Goal: Contribute content: Add original content to the website for others to see

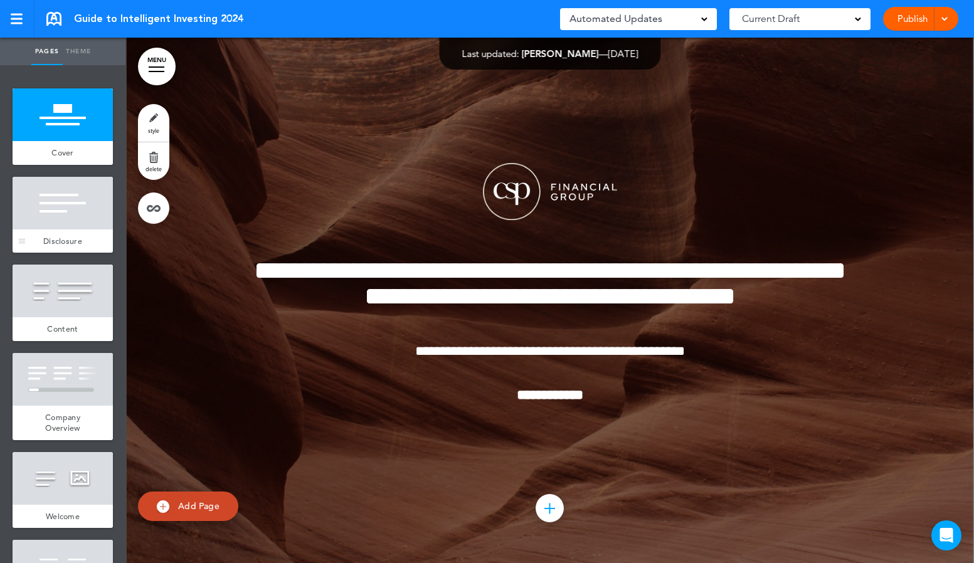
click at [76, 236] on span "Disclosure" at bounding box center [62, 241] width 39 height 11
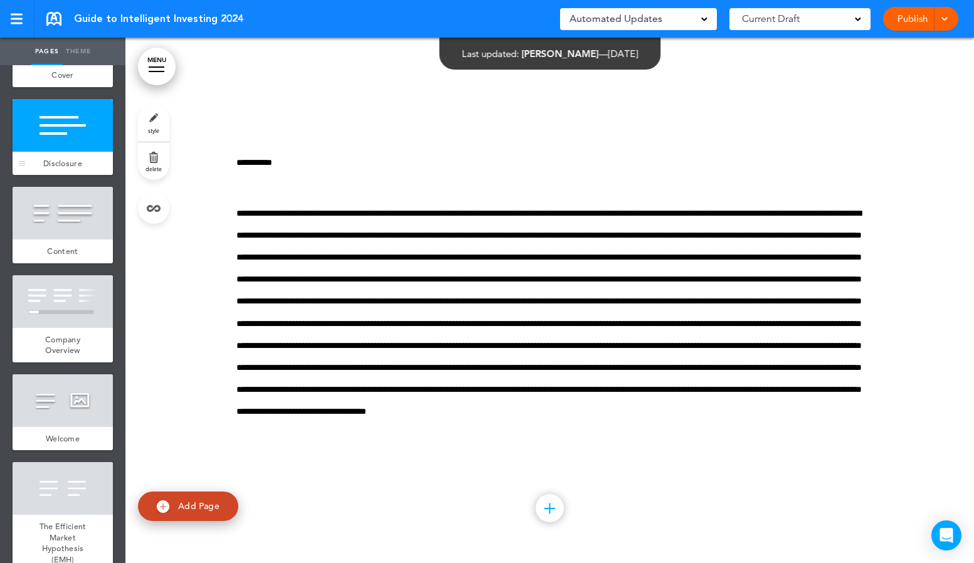
scroll to position [100, 0]
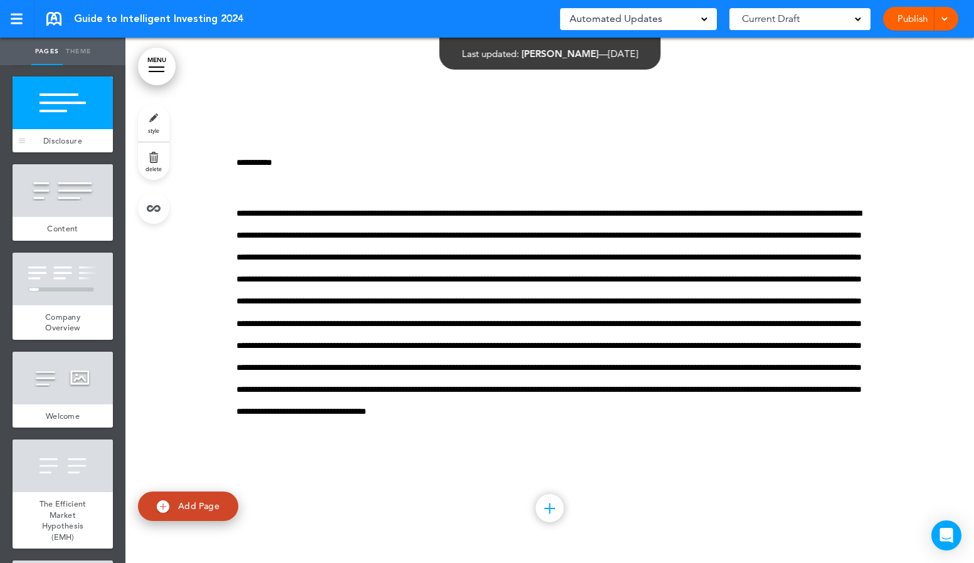
click at [76, 236] on div "Content" at bounding box center [63, 229] width 100 height 24
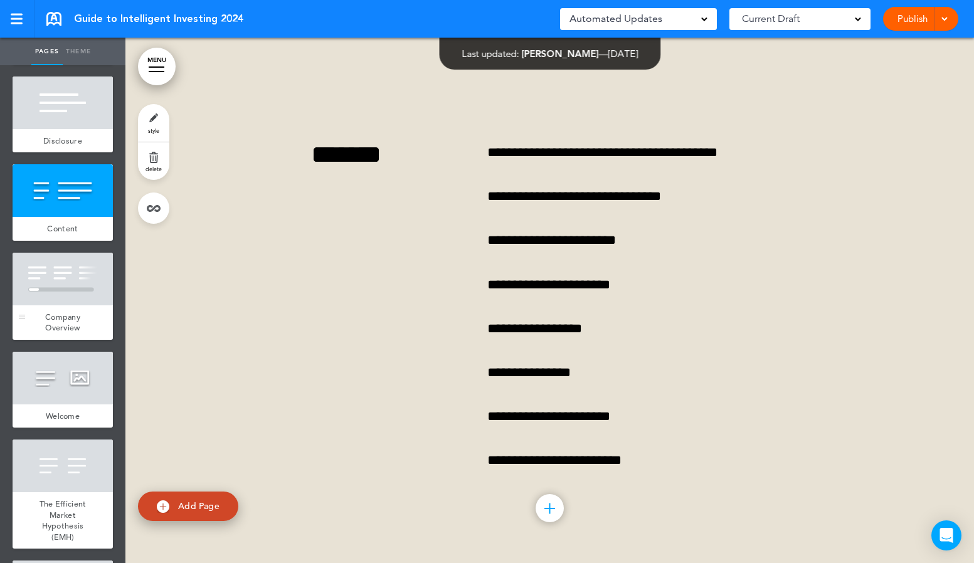
click at [76, 271] on div at bounding box center [63, 279] width 100 height 53
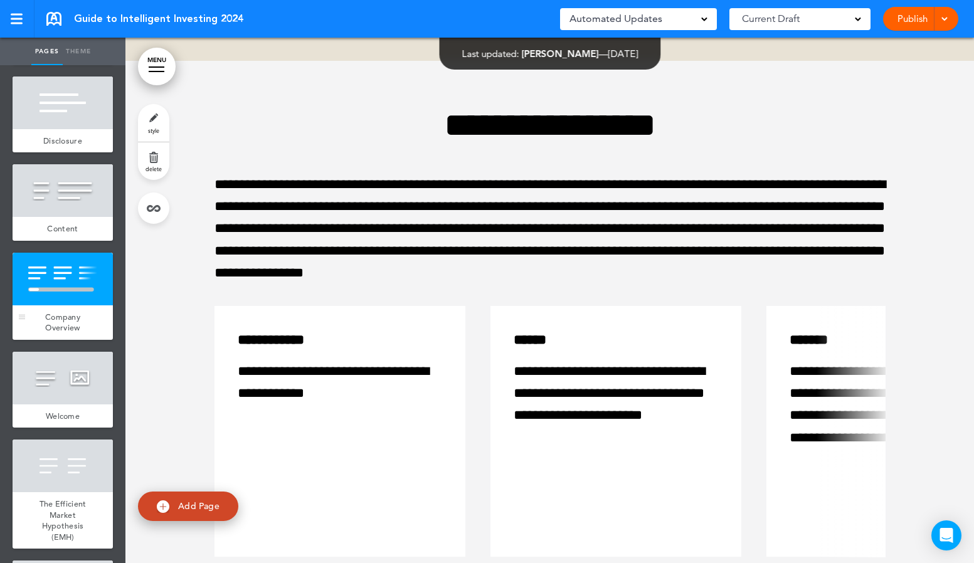
scroll to position [1577, 0]
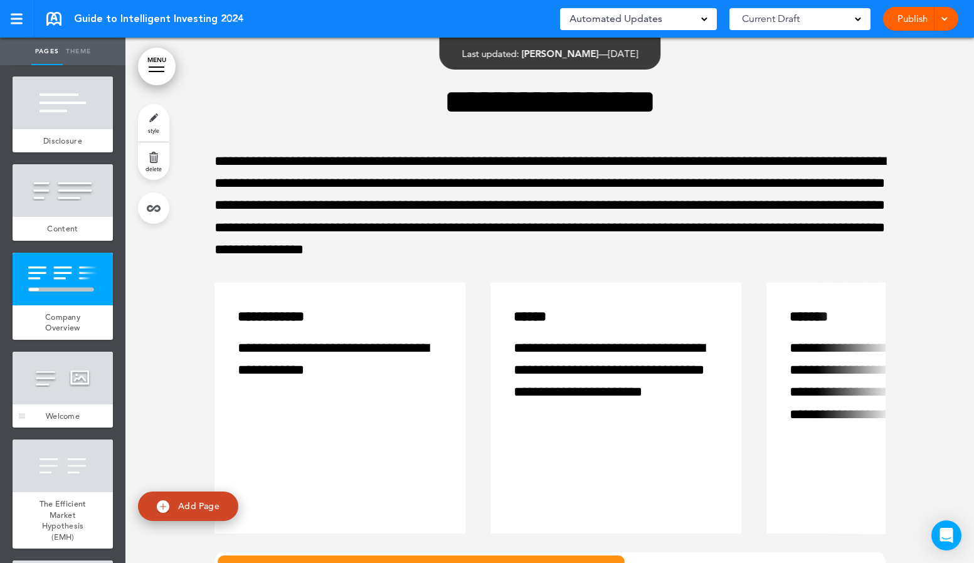
click at [78, 373] on div at bounding box center [63, 378] width 100 height 53
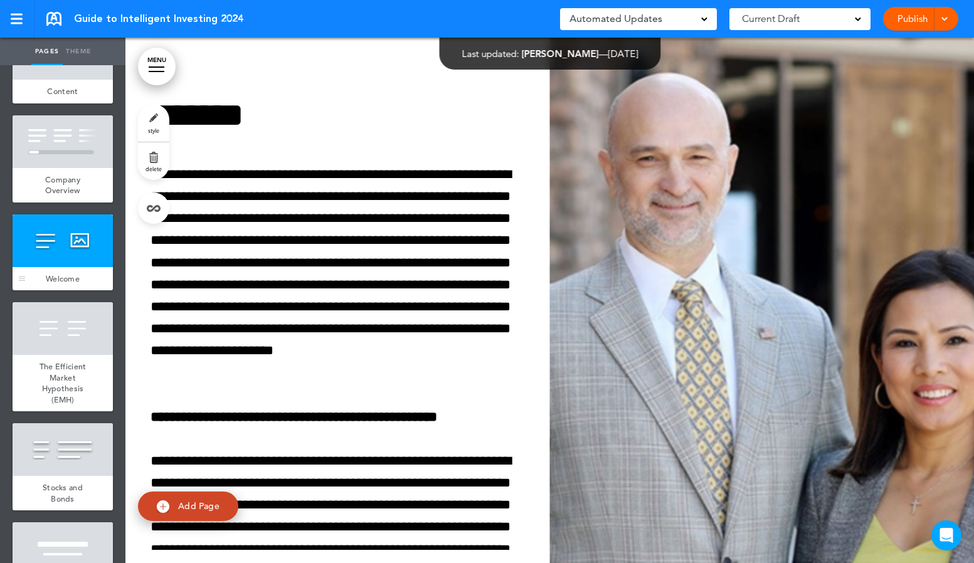
scroll to position [241, 0]
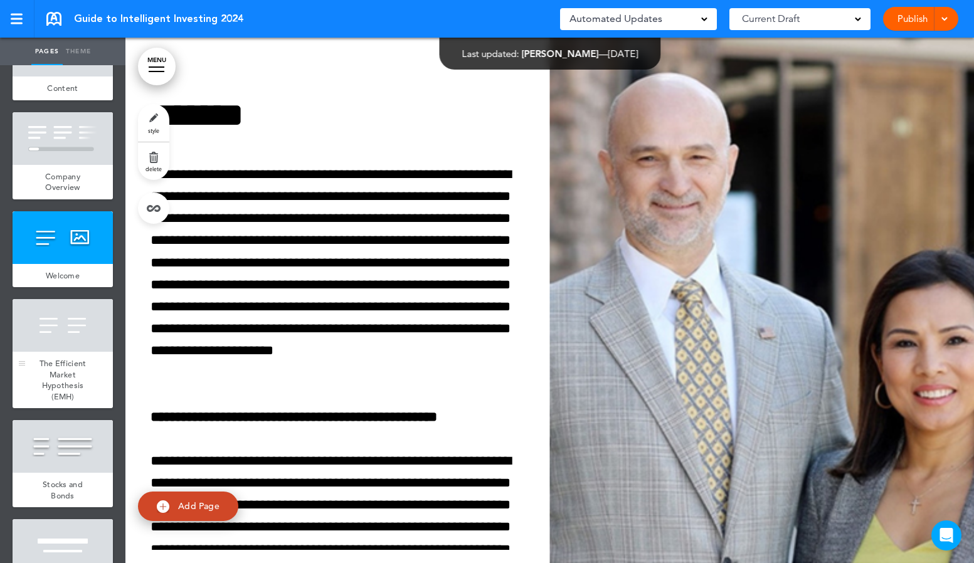
click at [72, 339] on div at bounding box center [63, 325] width 100 height 53
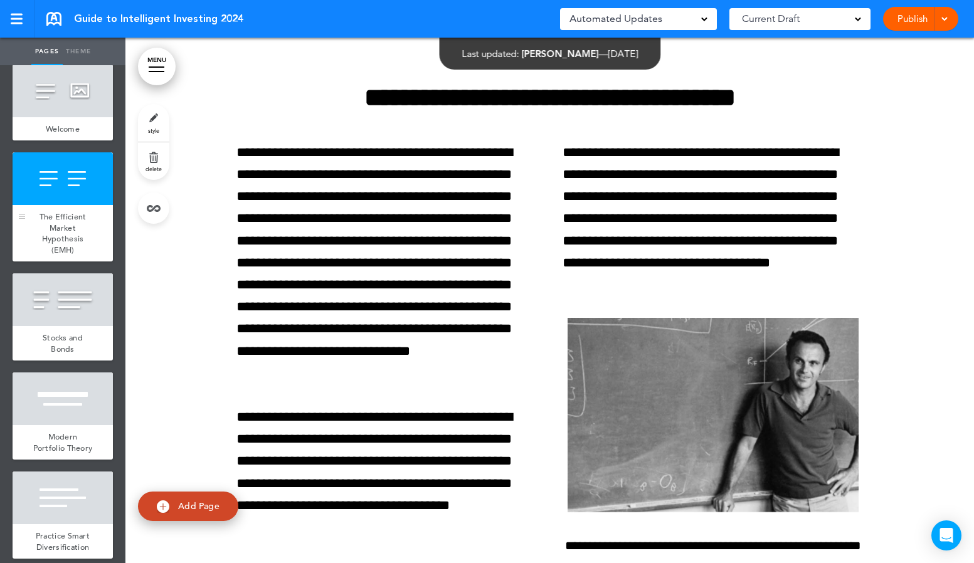
scroll to position [388, 0]
click at [77, 307] on div at bounding box center [63, 299] width 100 height 53
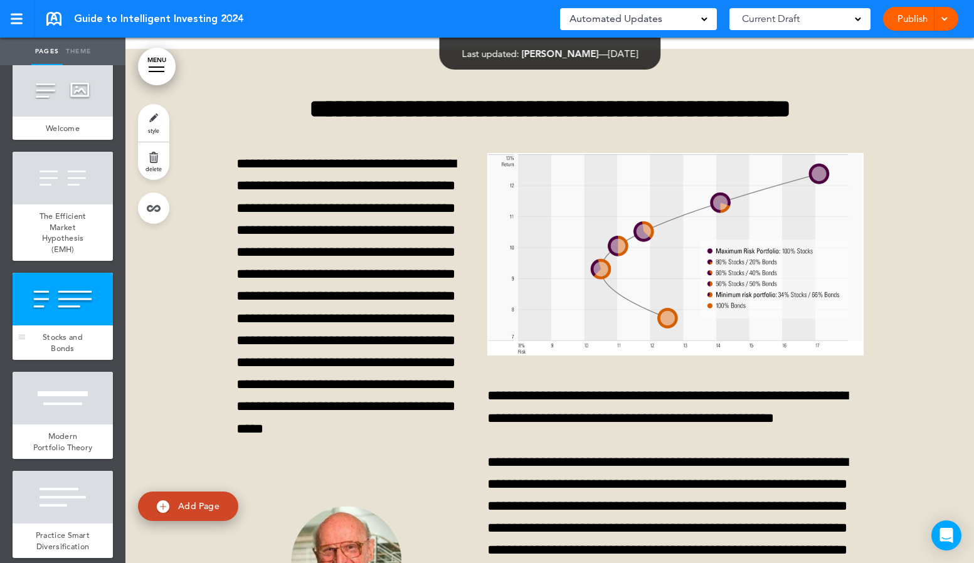
scroll to position [3906, 0]
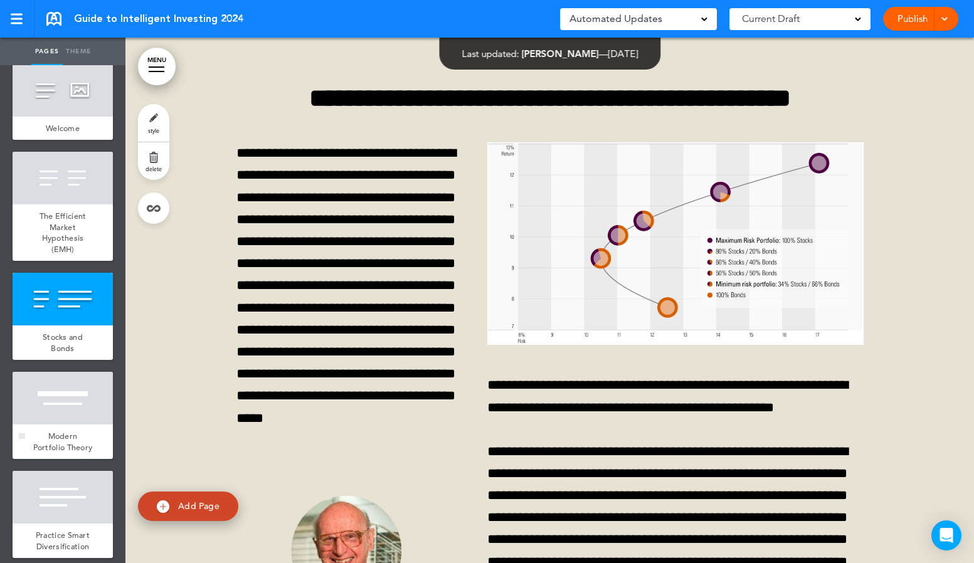
click at [64, 417] on div at bounding box center [63, 398] width 100 height 53
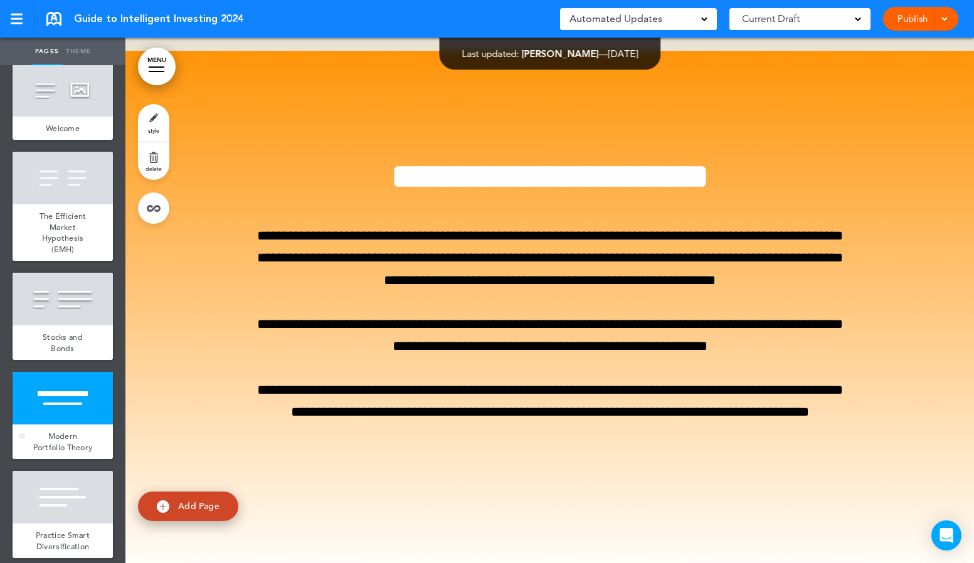
scroll to position [4828, 0]
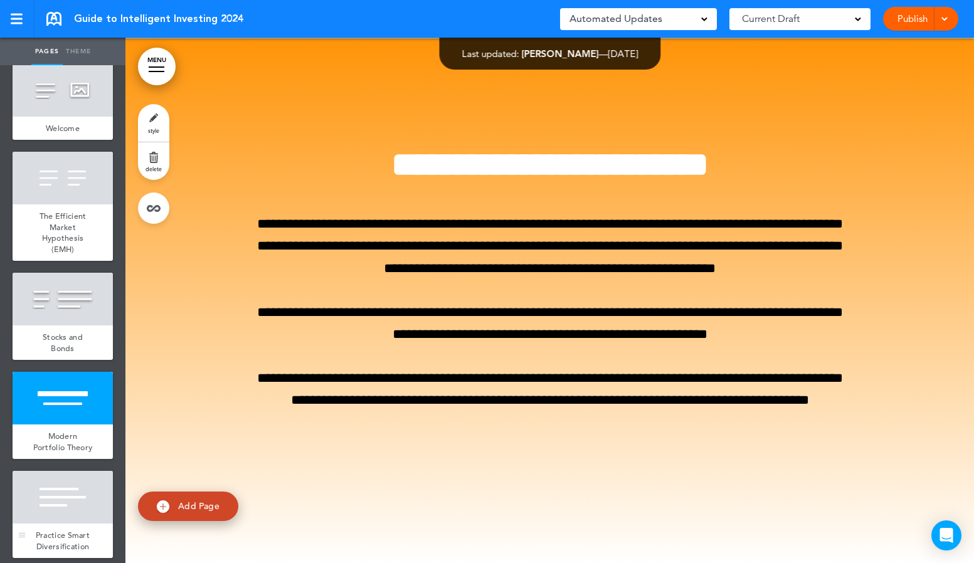
click at [64, 489] on div at bounding box center [63, 497] width 100 height 53
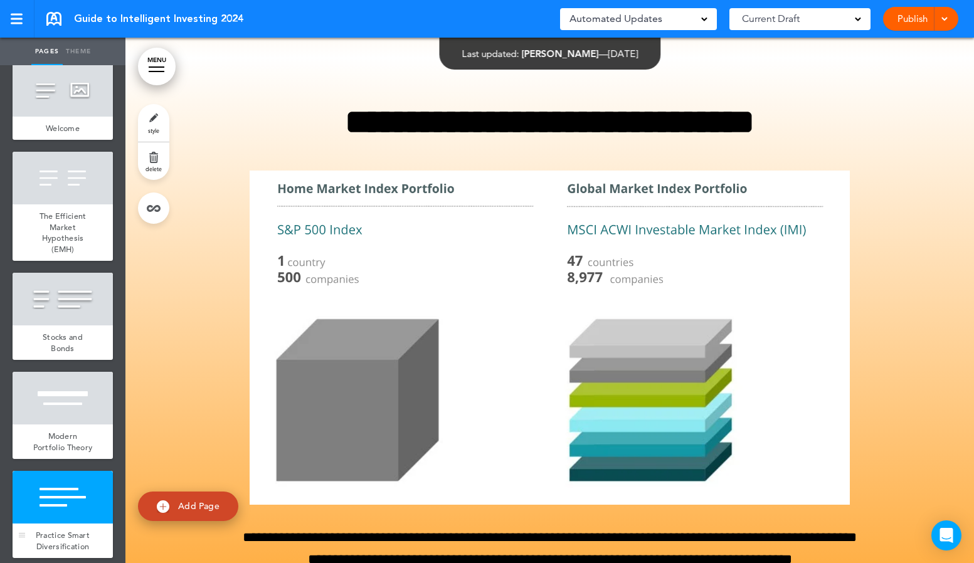
scroll to position [5353, 0]
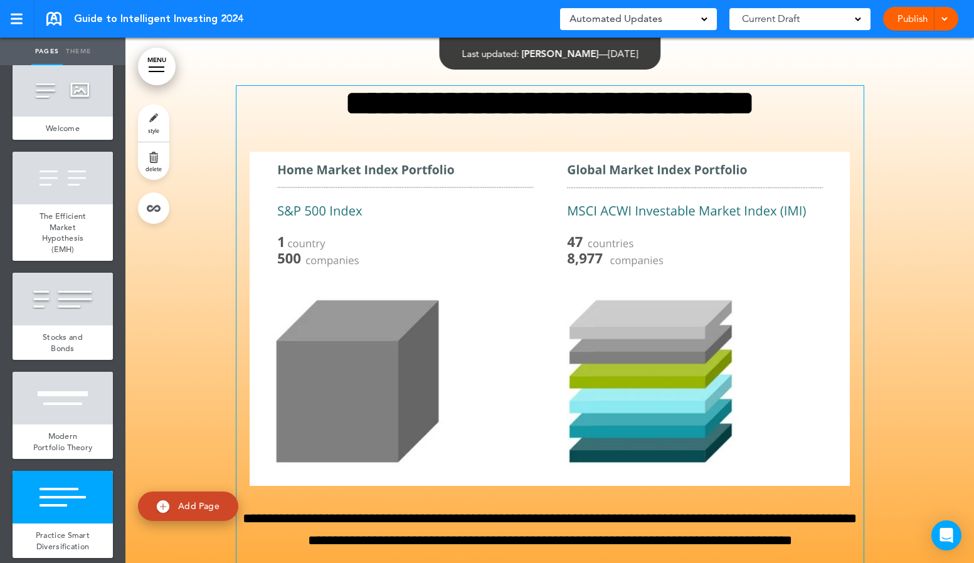
click at [601, 381] on img at bounding box center [550, 319] width 600 height 334
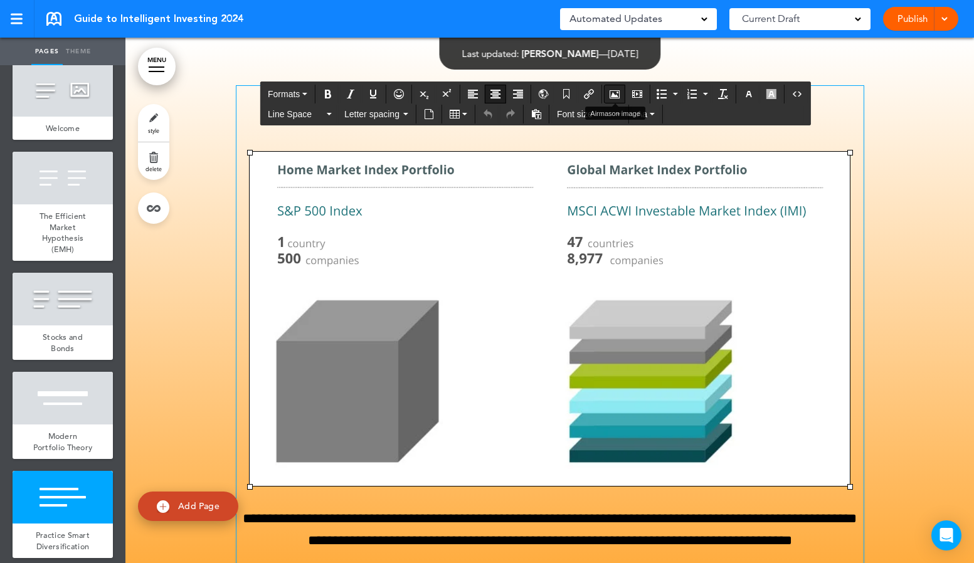
click at [612, 92] on icon "Airmason image" at bounding box center [615, 94] width 10 height 10
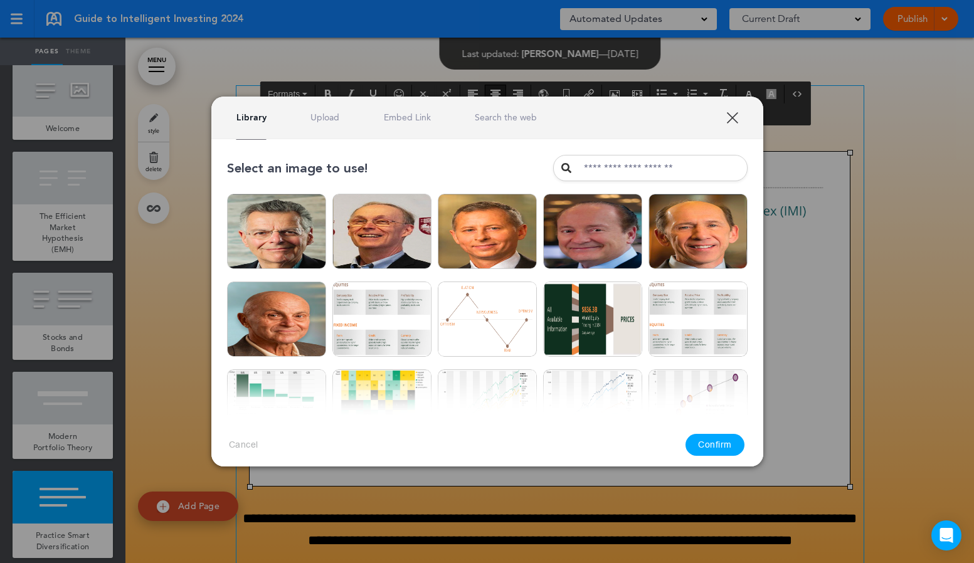
click at [337, 111] on div "Library Upload Embed Link Search the web" at bounding box center [487, 118] width 552 height 43
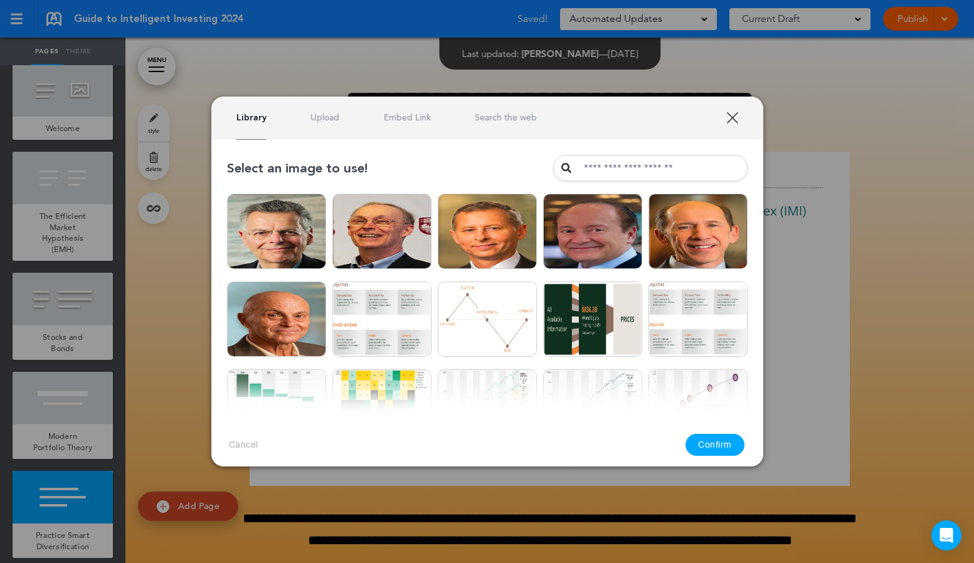
click at [334, 112] on link "Upload" at bounding box center [325, 118] width 29 height 12
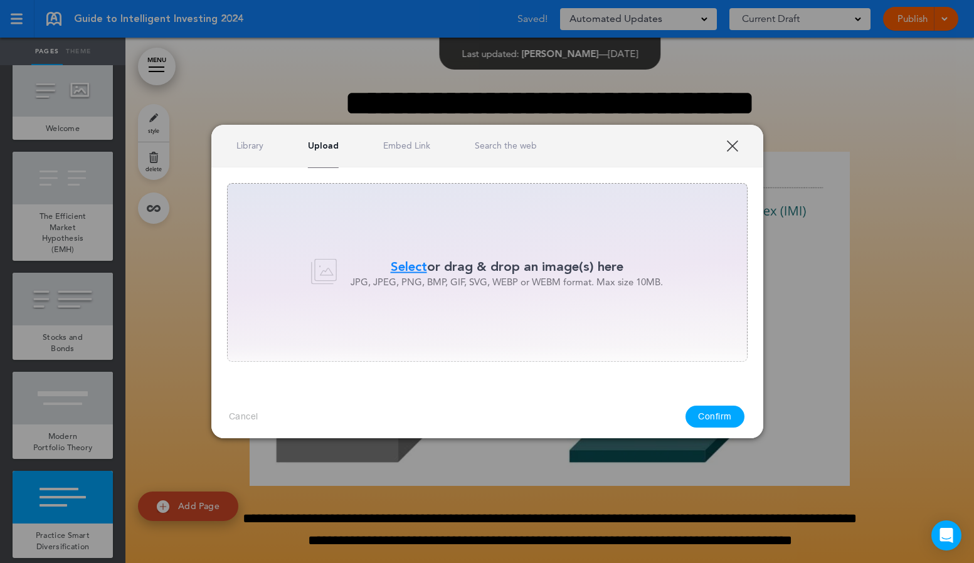
click at [412, 263] on span "Select" at bounding box center [409, 266] width 36 height 18
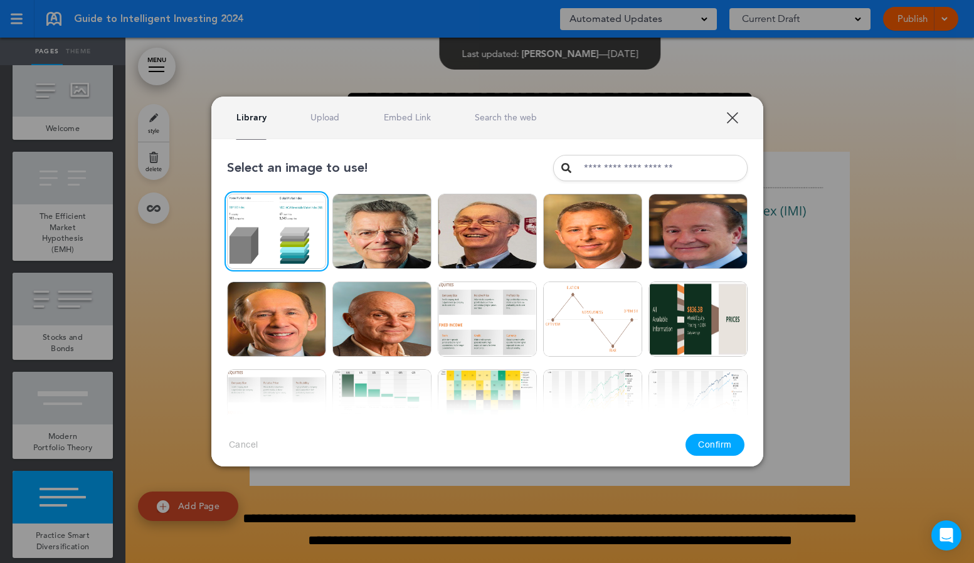
click at [713, 441] on button "Confirm" at bounding box center [715, 445] width 59 height 22
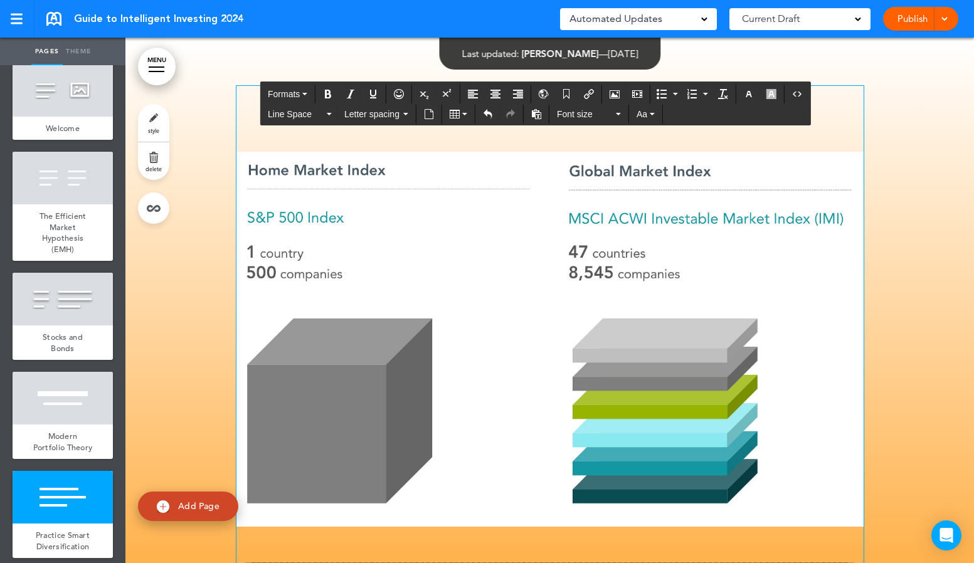
click at [836, 512] on img at bounding box center [550, 339] width 627 height 375
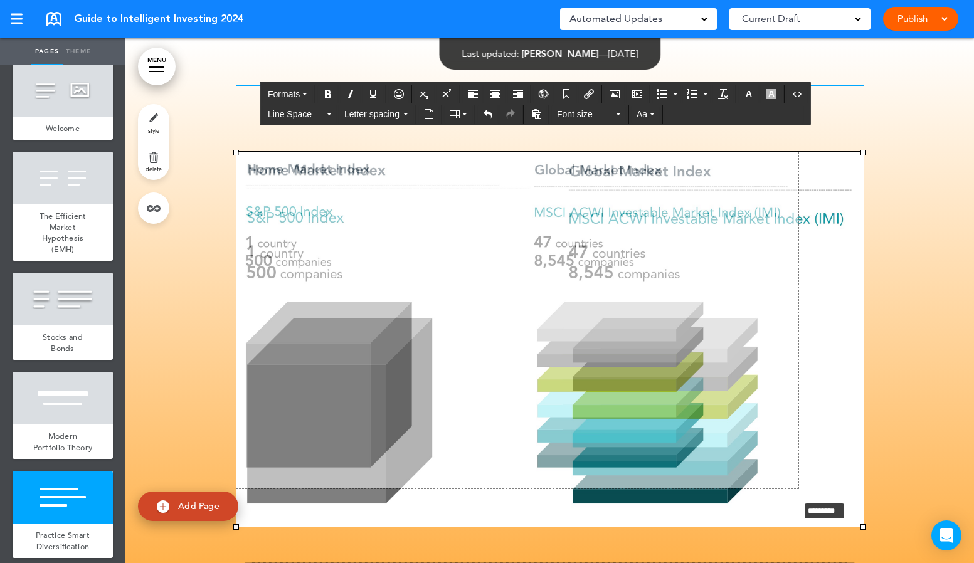
drag, startPoint x: 862, startPoint y: 525, endPoint x: 790, endPoint y: 494, distance: 78.4
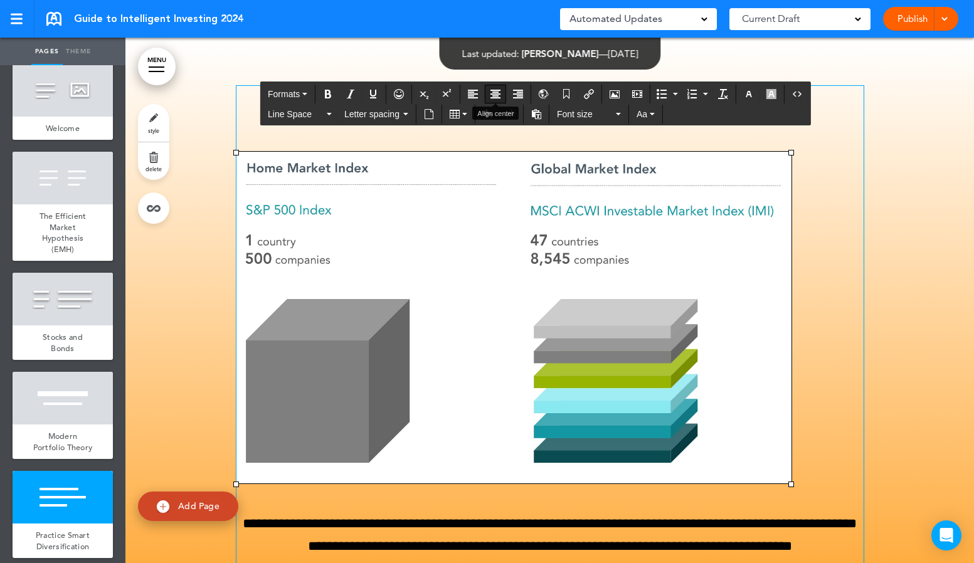
click at [499, 91] on icon "Align center" at bounding box center [496, 94] width 10 height 10
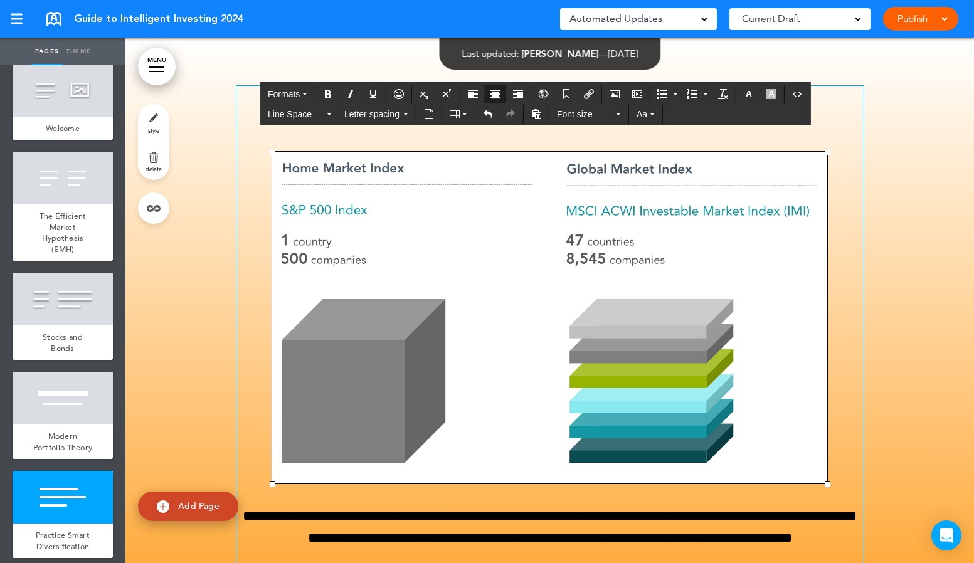
click at [904, 376] on div at bounding box center [549, 389] width 849 height 700
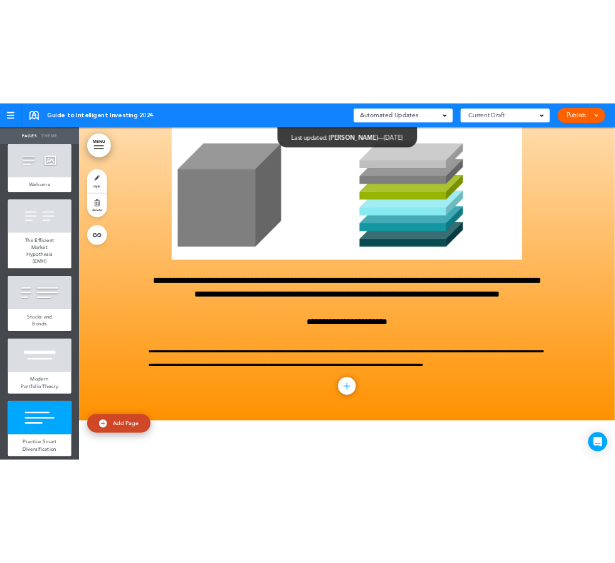
scroll to position [5589, 0]
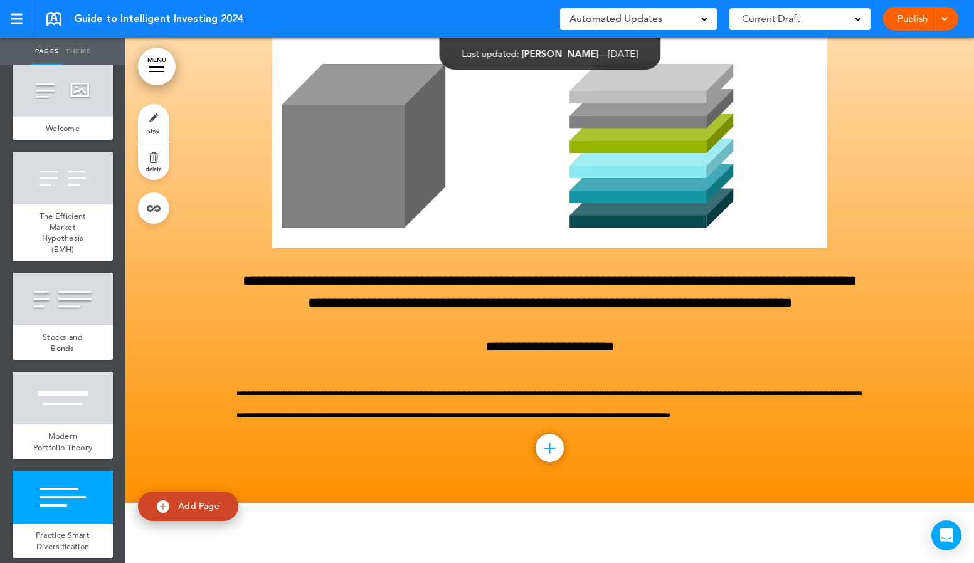
click at [3, 304] on ul "add page Cover add page Disclosure add page Content add page" at bounding box center [62, 314] width 125 height 498
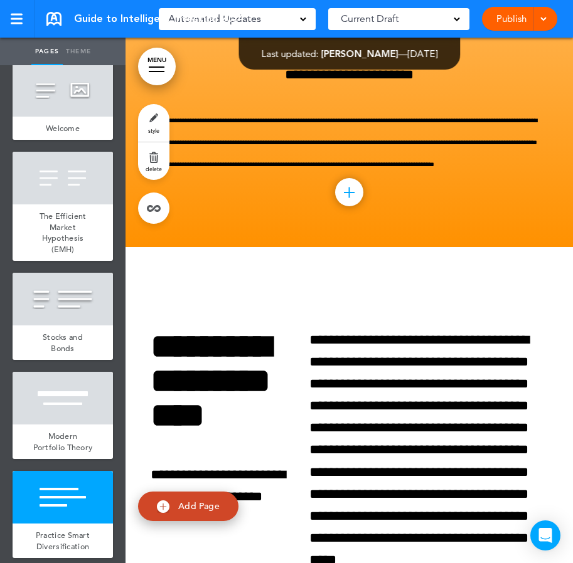
scroll to position [7463, 0]
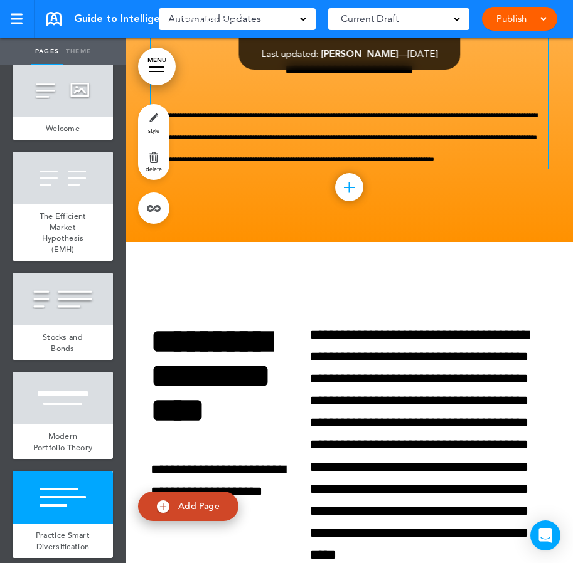
click at [522, 169] on p "**********" at bounding box center [349, 136] width 397 height 67
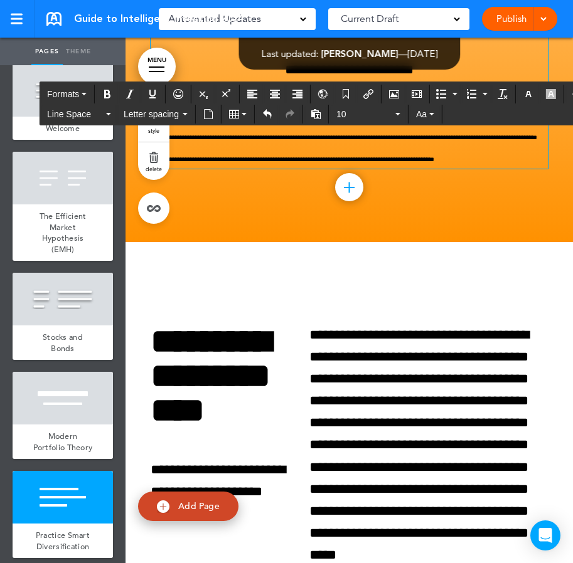
click at [186, 162] on span "**********" at bounding box center [344, 137] width 386 height 50
click at [463, 162] on span "**********" at bounding box center [344, 137] width 386 height 50
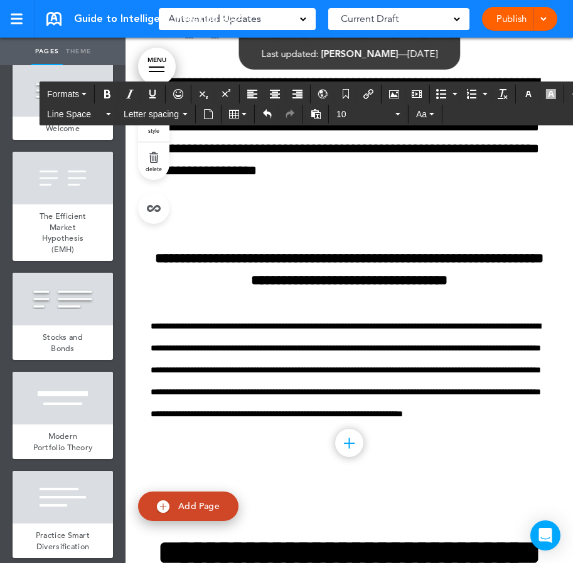
scroll to position [11382, 0]
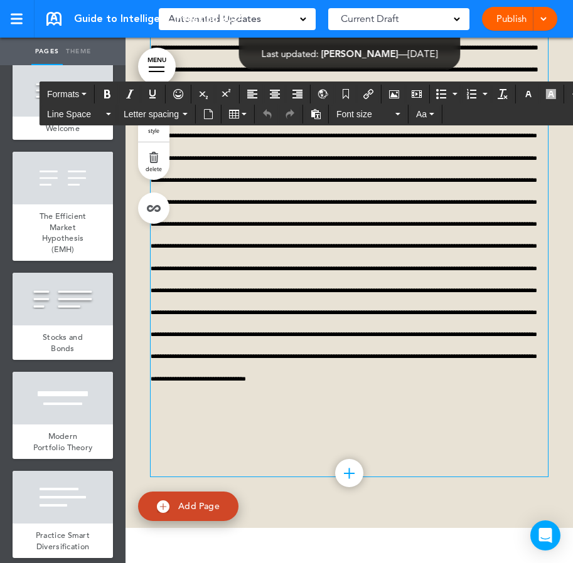
scroll to position [15290, 0]
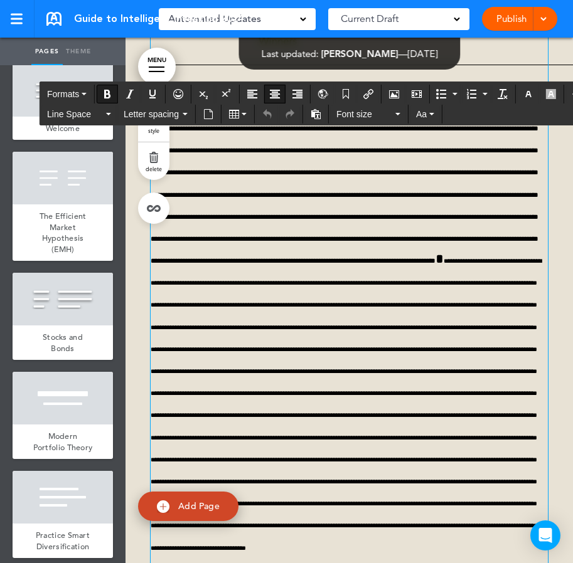
scroll to position [15169, 0]
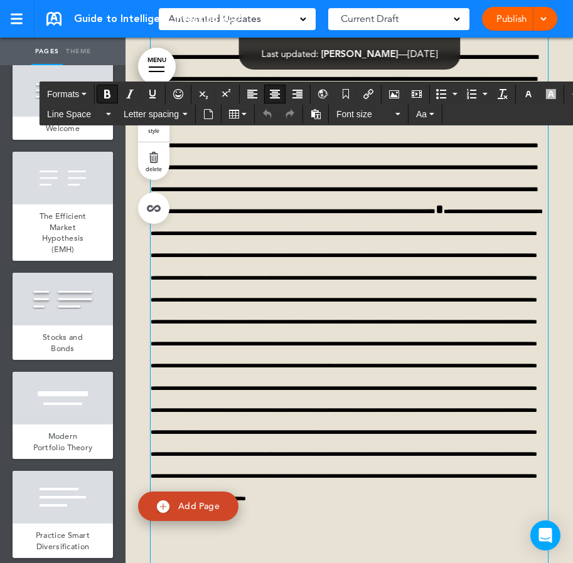
click at [398, 95] on icon "Airmason image" at bounding box center [394, 94] width 10 height 10
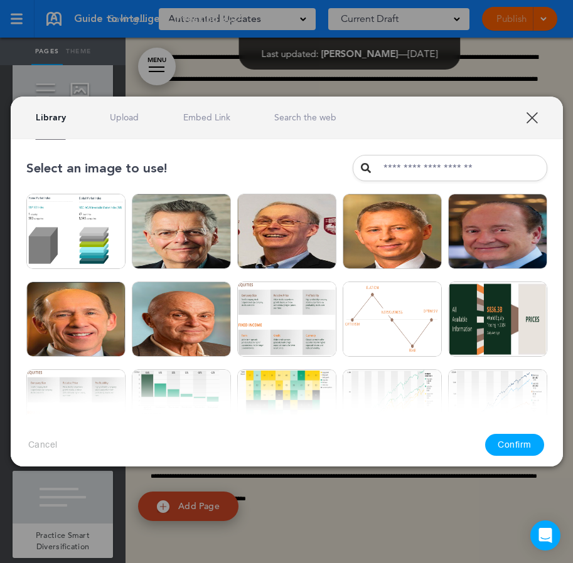
click at [107, 128] on div "Library Upload Embed Link Search the web" at bounding box center [287, 118] width 552 height 43
click at [124, 116] on link "Upload" at bounding box center [124, 118] width 29 height 12
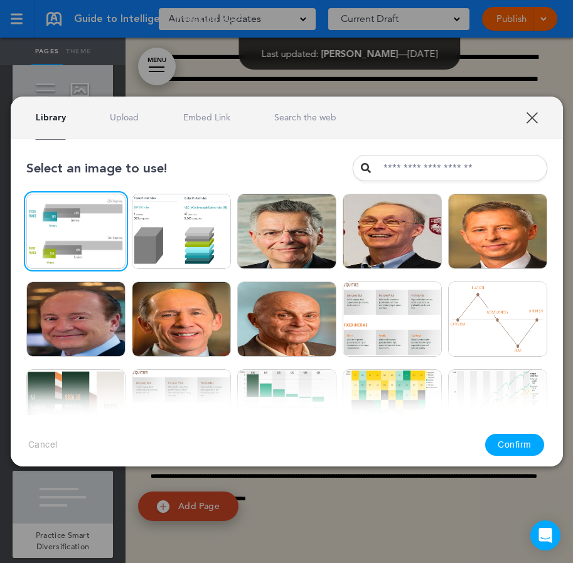
click at [496, 437] on button "Confirm" at bounding box center [514, 445] width 59 height 22
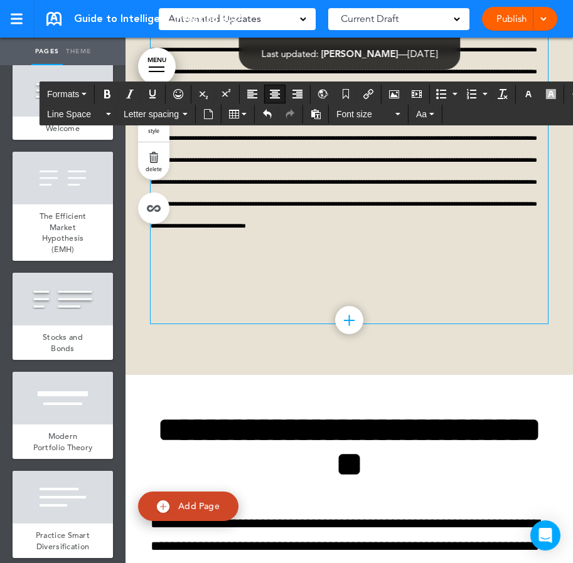
scroll to position [15390, 0]
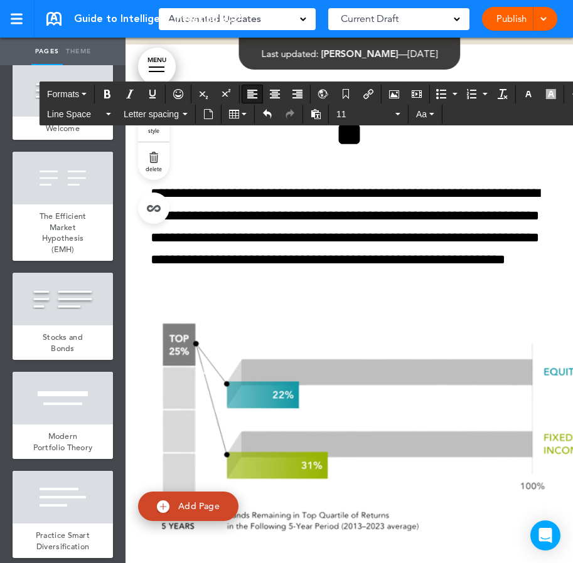
scroll to position [15758, 0]
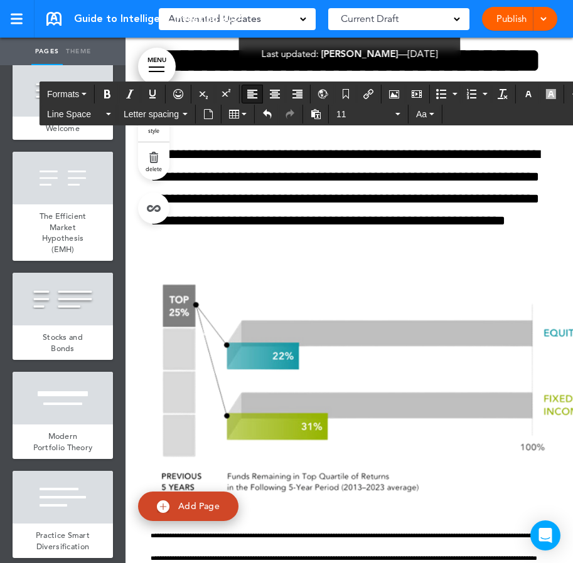
drag, startPoint x: 267, startPoint y: 483, endPoint x: 190, endPoint y: 172, distance: 320.4
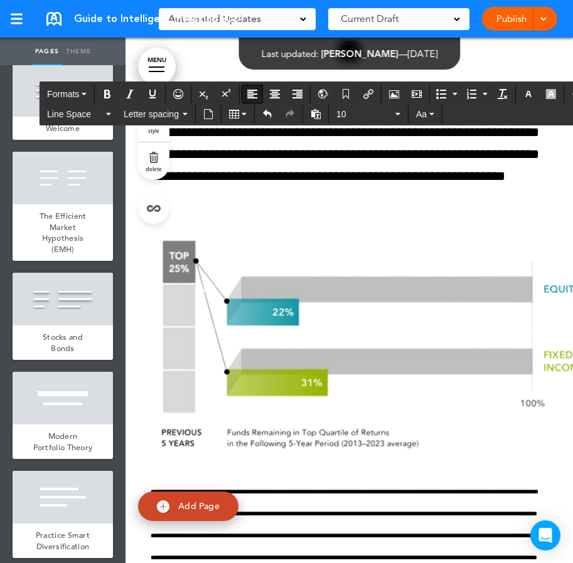
scroll to position [15493, 0]
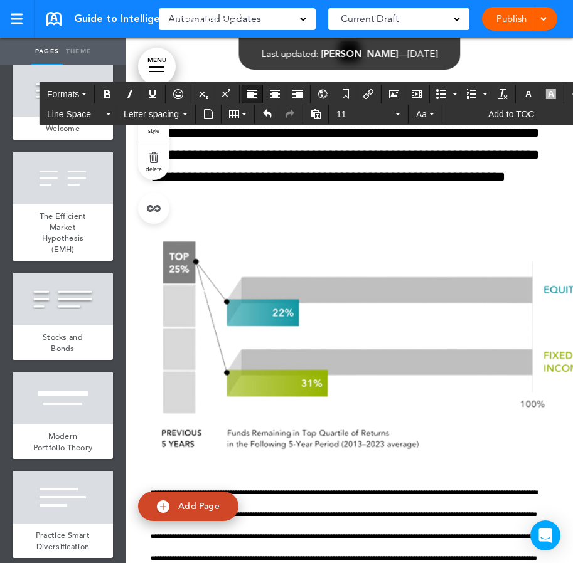
drag, startPoint x: 203, startPoint y: 445, endPoint x: 154, endPoint y: 228, distance: 221.8
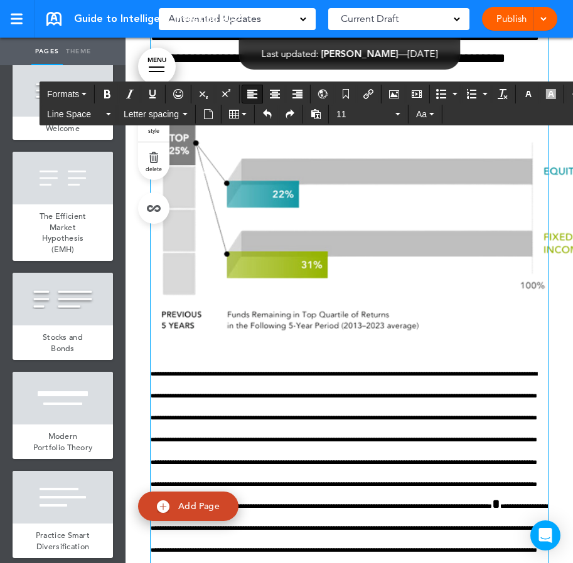
scroll to position [15379, 0]
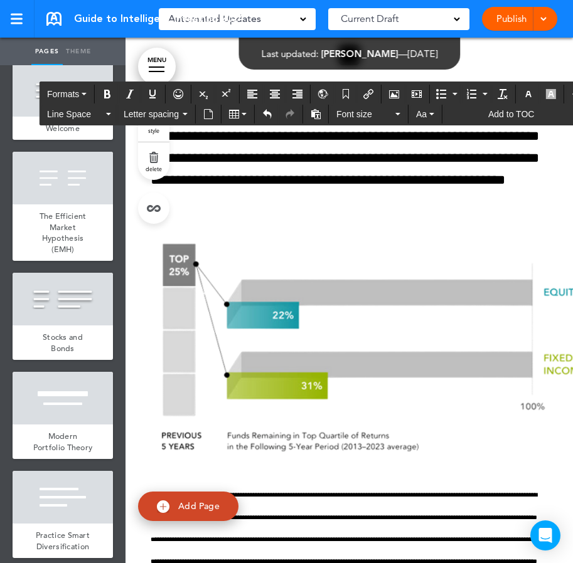
drag, startPoint x: 540, startPoint y: 403, endPoint x: 141, endPoint y: 339, distance: 404.1
click at [383, 117] on span "Font size" at bounding box center [364, 114] width 56 height 13
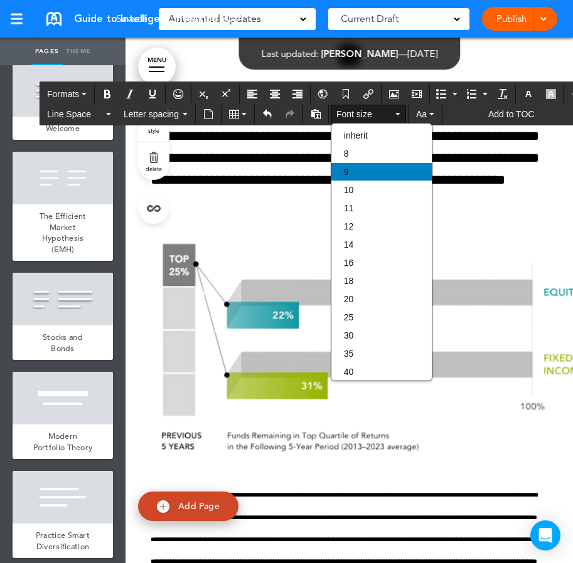
click at [366, 173] on div "9" at bounding box center [381, 172] width 100 height 18
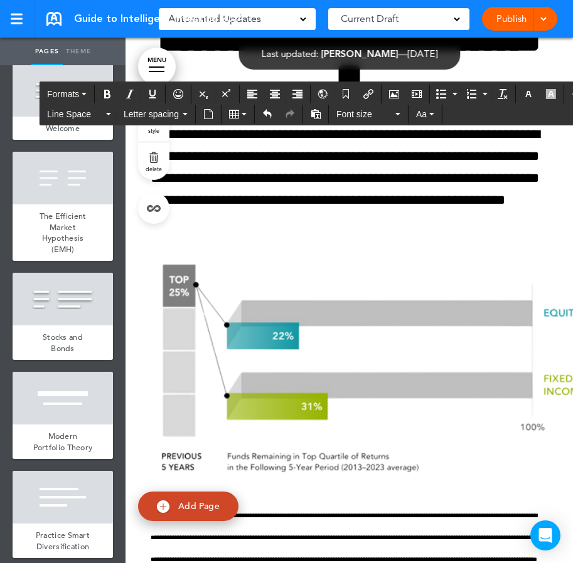
scroll to position [15551, 0]
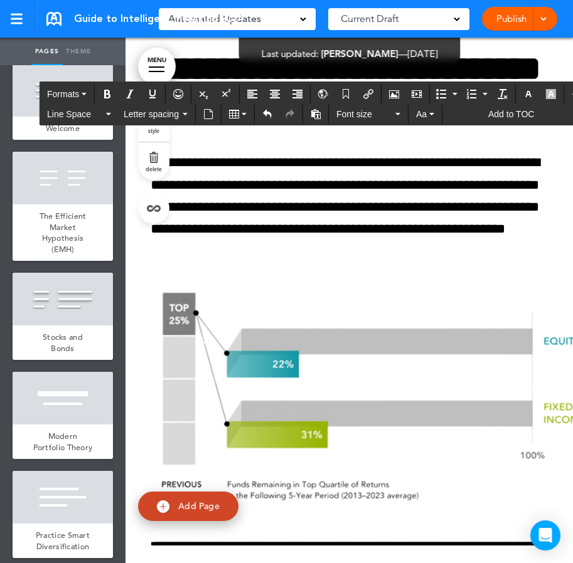
drag, startPoint x: 514, startPoint y: 471, endPoint x: 146, endPoint y: 235, distance: 437.3
click at [360, 117] on span "Font size" at bounding box center [364, 114] width 56 height 13
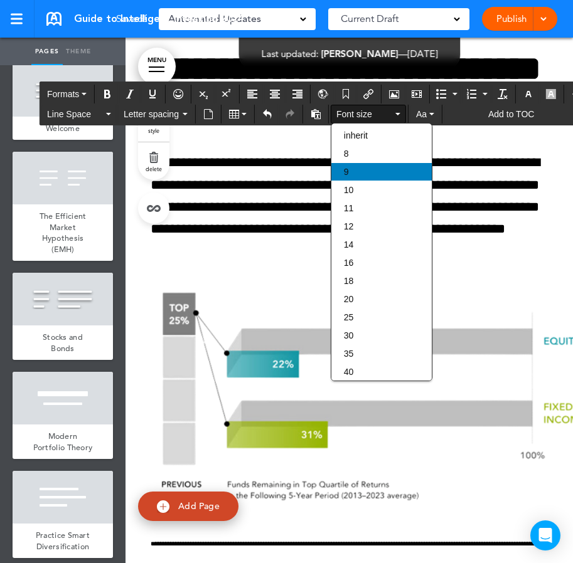
click at [363, 170] on div "9" at bounding box center [381, 172] width 100 height 18
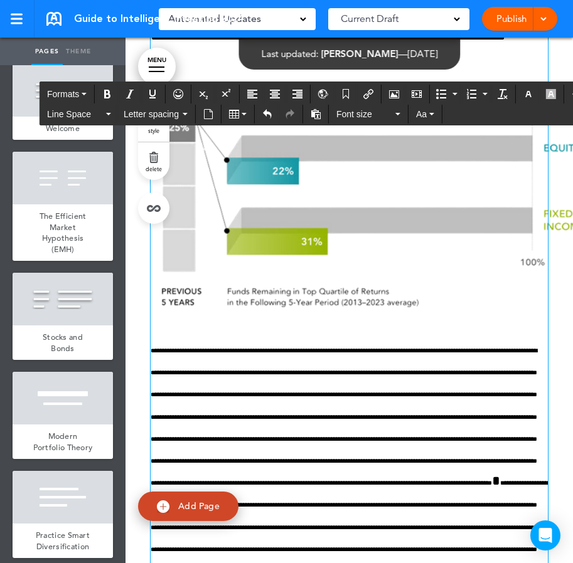
scroll to position [16251, 0]
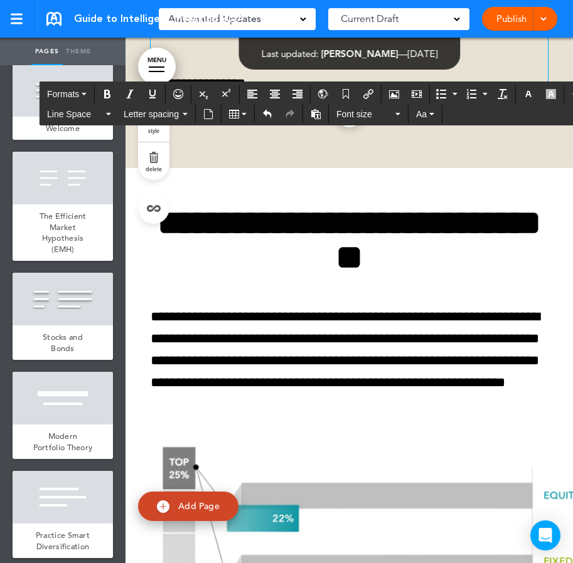
scroll to position [16071, 0]
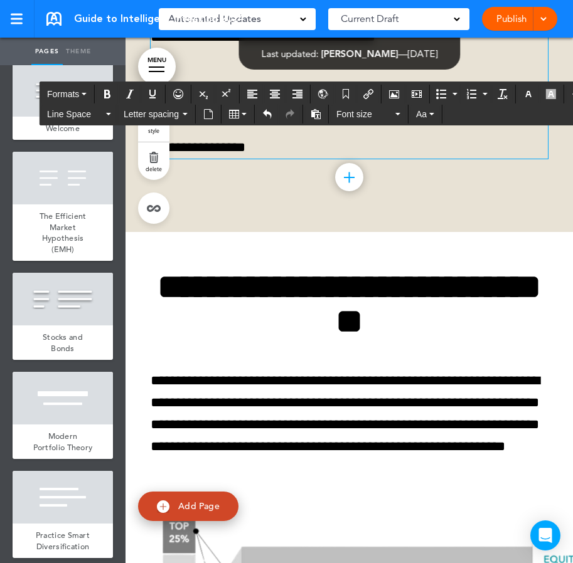
scroll to position [15942, 0]
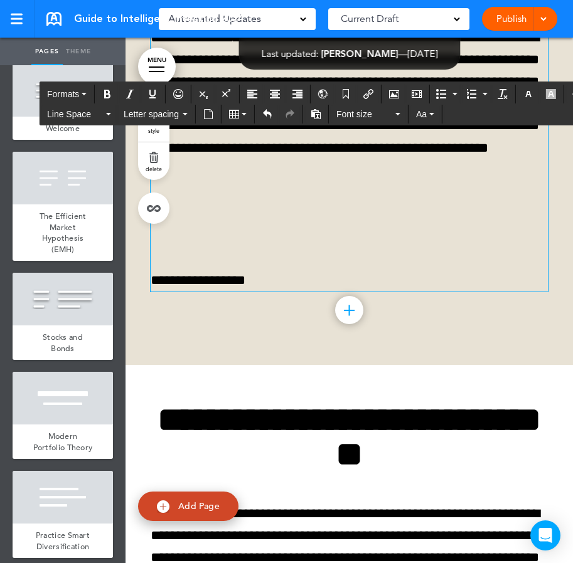
scroll to position [15794, 0]
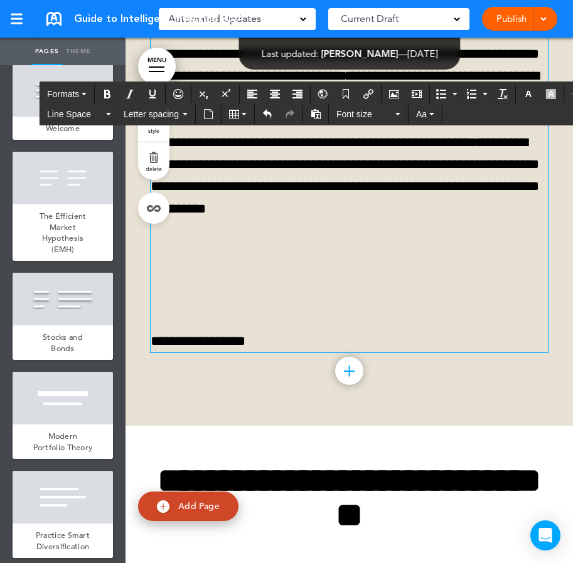
scroll to position [15627, 0]
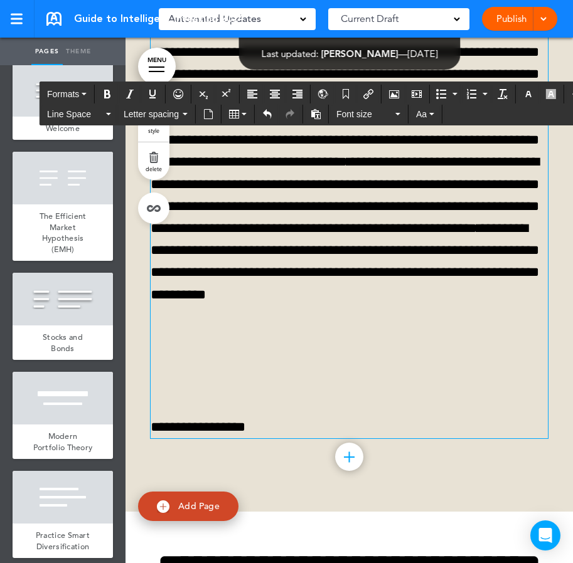
click at [154, 375] on p "**********" at bounding box center [349, 96] width 397 height 596
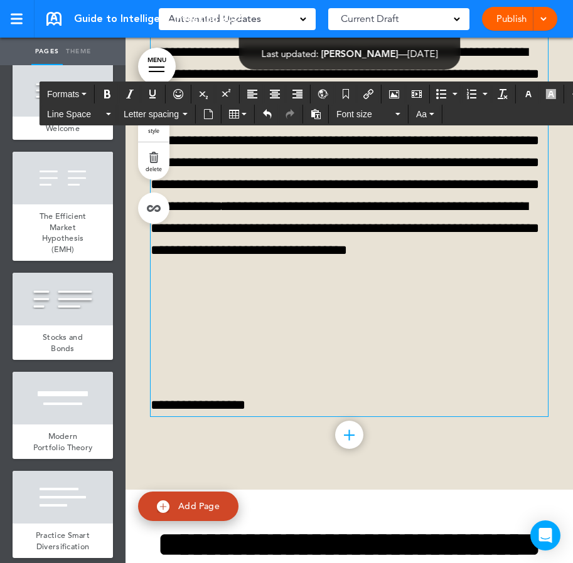
click at [151, 263] on p "**********" at bounding box center [349, 30] width 397 height 684
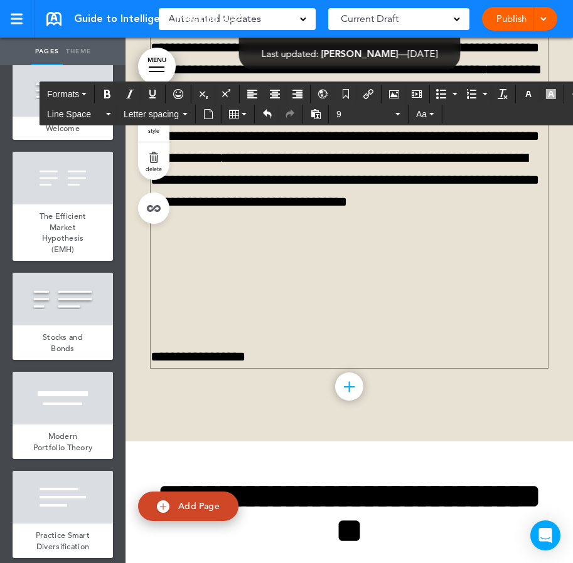
scroll to position [15651, 0]
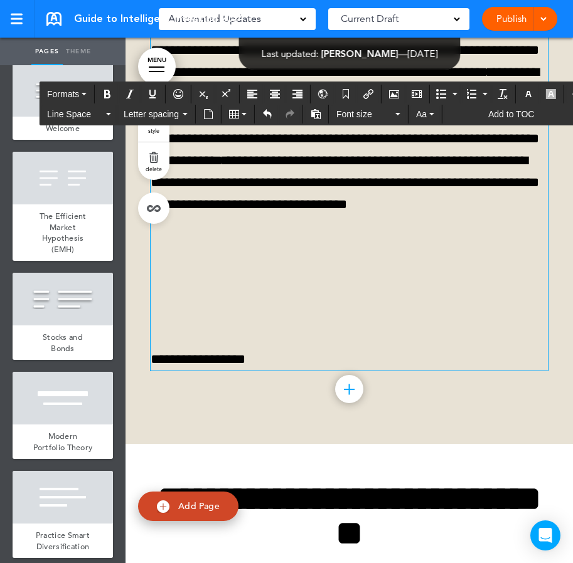
drag, startPoint x: 479, startPoint y: 508, endPoint x: 244, endPoint y: 193, distance: 392.7
click at [361, 117] on span "9" at bounding box center [364, 114] width 56 height 13
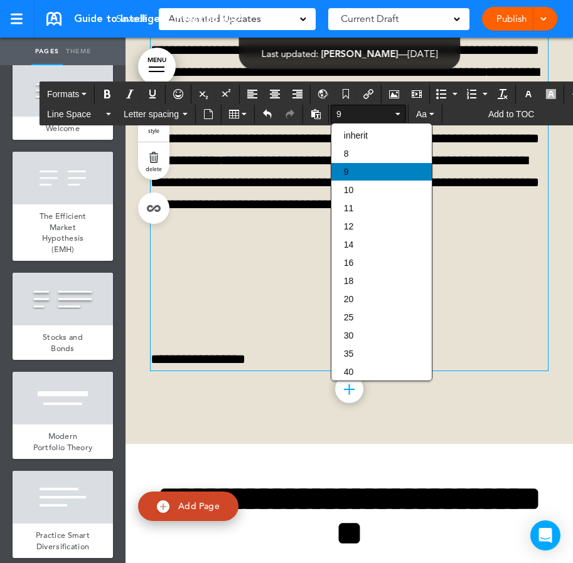
click at [368, 170] on div "9" at bounding box center [381, 172] width 100 height 18
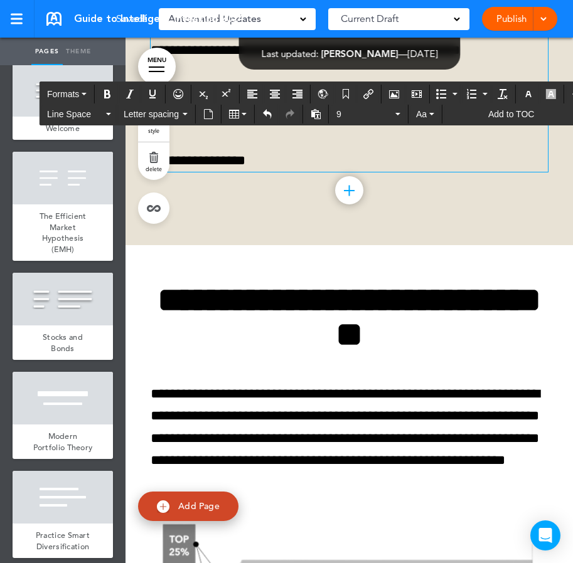
scroll to position [15749, 0]
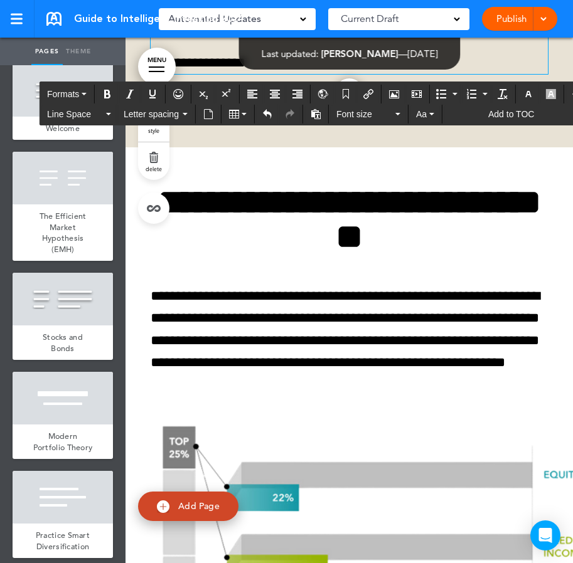
drag, startPoint x: 508, startPoint y: 472, endPoint x: 136, endPoint y: 237, distance: 439.8
click at [360, 119] on span "Font size" at bounding box center [364, 114] width 56 height 13
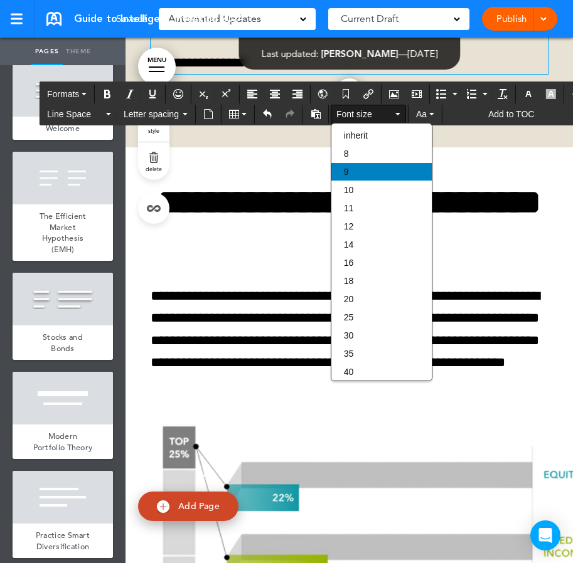
click at [362, 178] on div "9" at bounding box center [381, 172] width 100 height 18
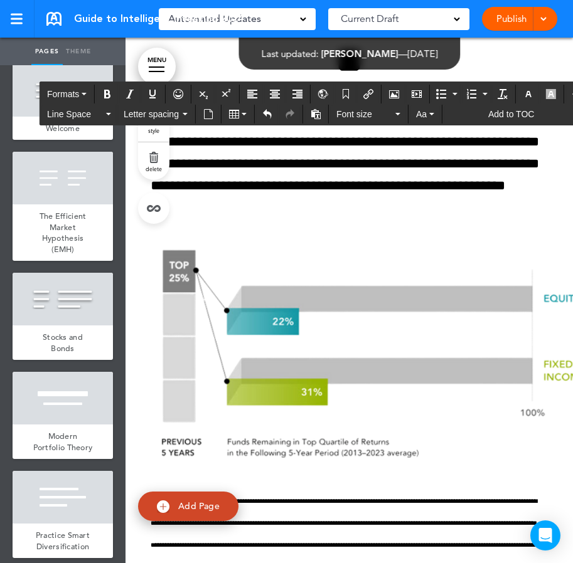
drag, startPoint x: 216, startPoint y: 433, endPoint x: 434, endPoint y: 311, distance: 250.0
click at [362, 118] on span "Font size" at bounding box center [364, 114] width 56 height 13
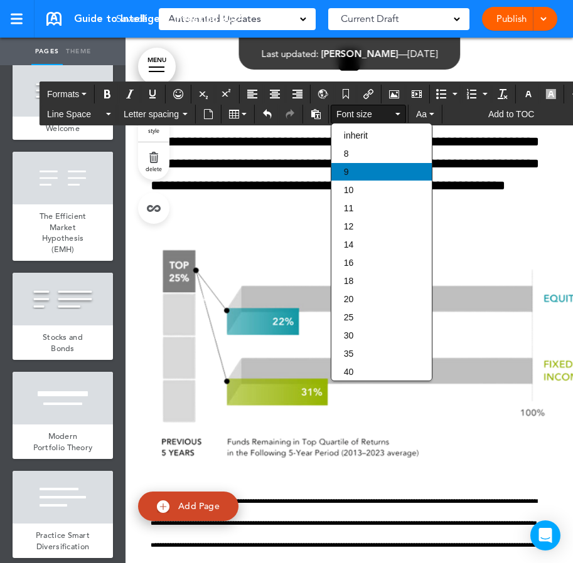
click at [353, 168] on div "9" at bounding box center [381, 172] width 100 height 18
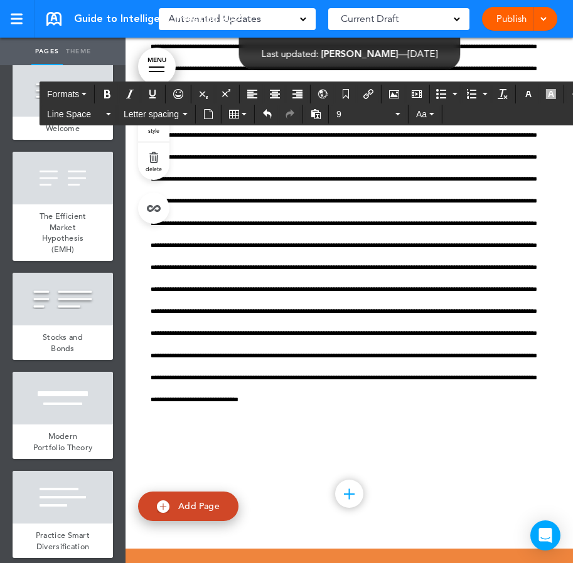
scroll to position [16228, 0]
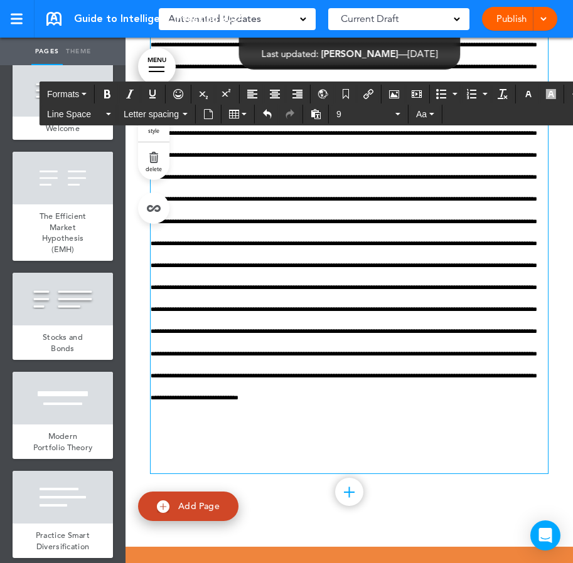
click at [393, 97] on icon "Airmason image" at bounding box center [394, 94] width 10 height 10
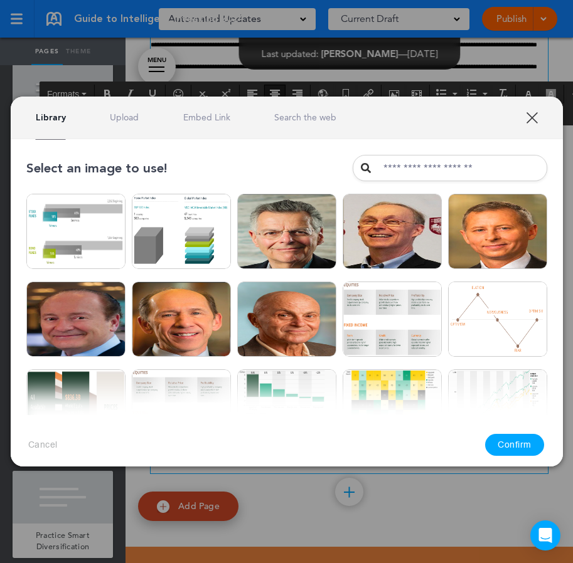
click at [114, 124] on div "Library Upload Embed Link Search the web" at bounding box center [287, 118] width 552 height 43
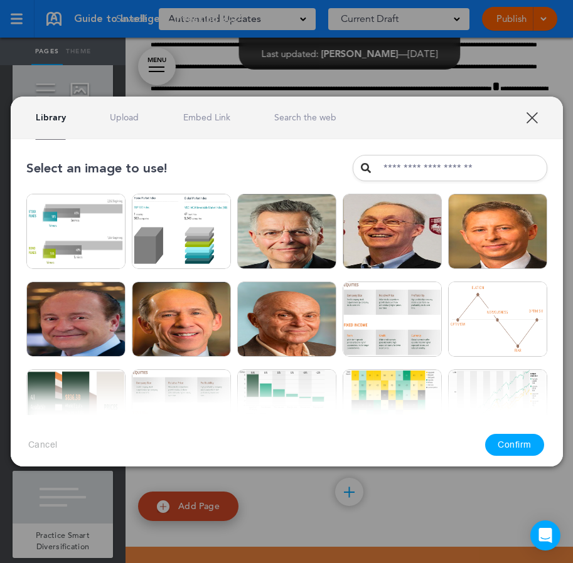
click at [122, 117] on link "Upload" at bounding box center [124, 118] width 29 height 12
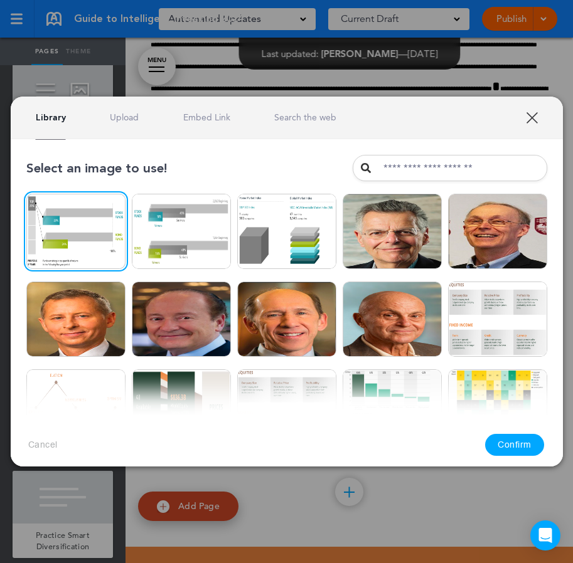
click at [524, 440] on button "Confirm" at bounding box center [514, 445] width 59 height 22
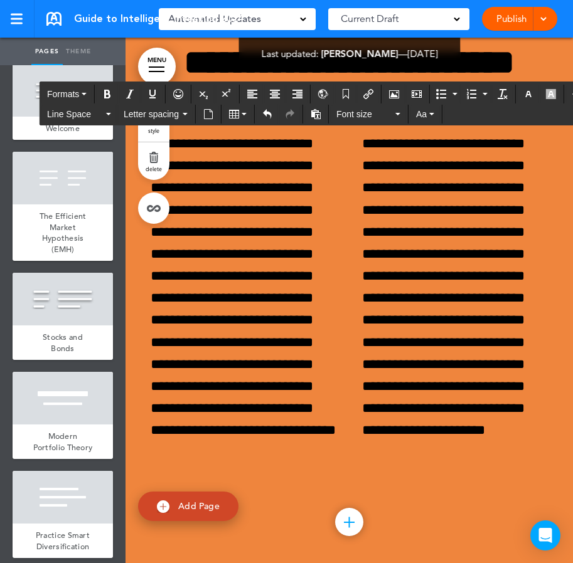
scroll to position [16762, 0]
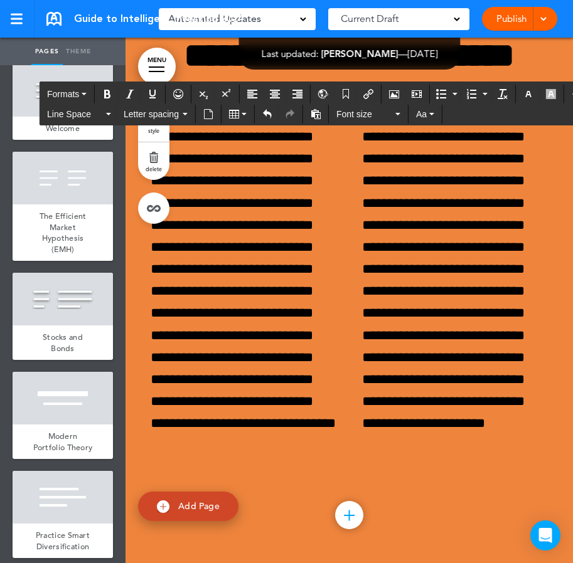
drag, startPoint x: 338, startPoint y: 456, endPoint x: 206, endPoint y: 150, distance: 333.3
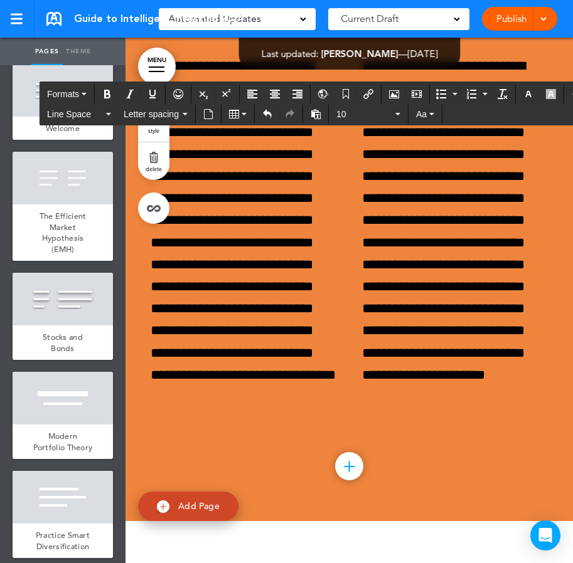
scroll to position [16501, 0]
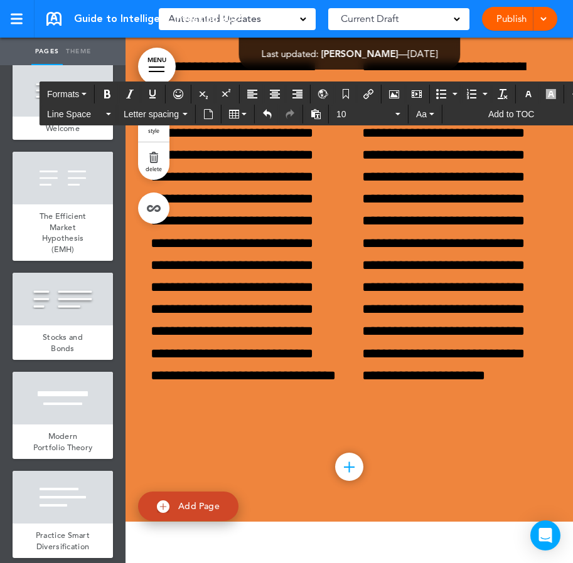
drag, startPoint x: 216, startPoint y: 413, endPoint x: 186, endPoint y: 215, distance: 201.2
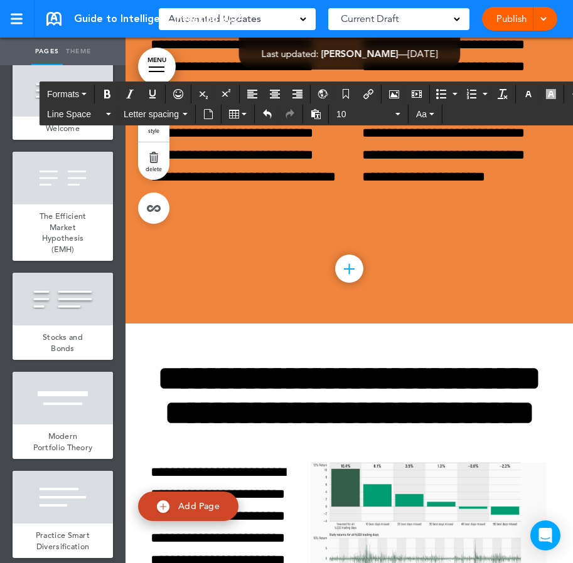
scroll to position [16382, 0]
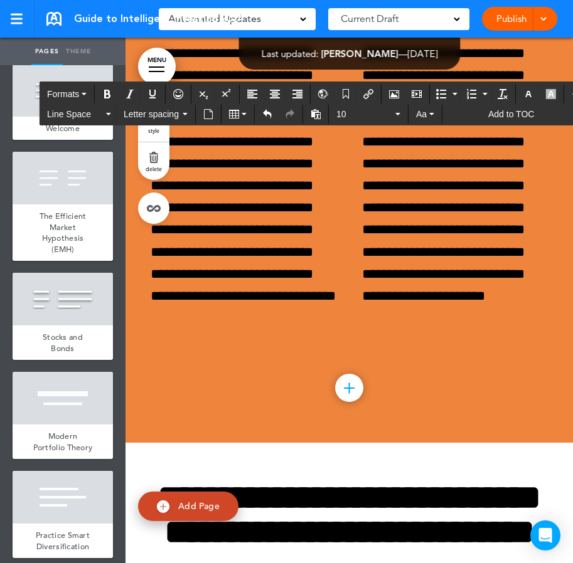
drag, startPoint x: 198, startPoint y: 333, endPoint x: 152, endPoint y: 329, distance: 46.0
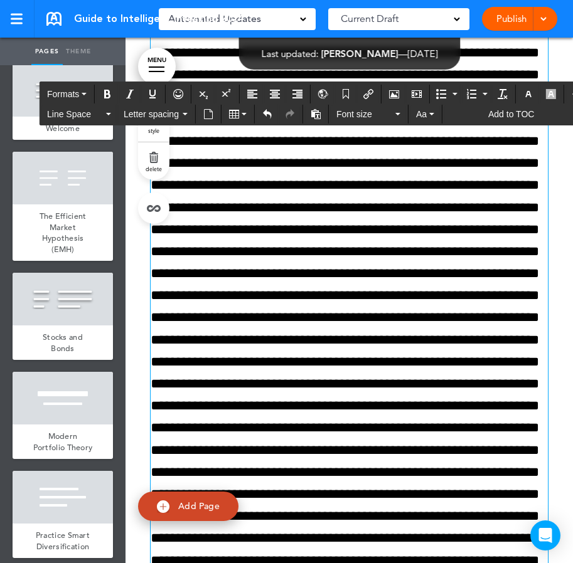
drag, startPoint x: 471, startPoint y: 378, endPoint x: 142, endPoint y: 329, distance: 332.3
click at [142, 329] on div "**********" at bounding box center [349, 91] width 422 height 1639
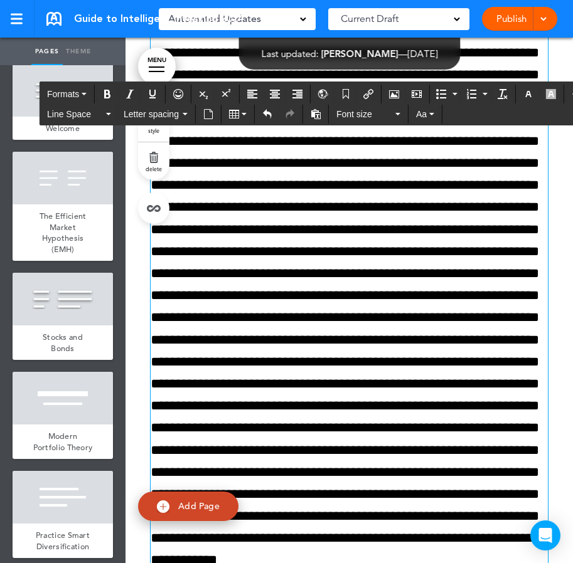
click at [153, 371] on p at bounding box center [349, 262] width 397 height 883
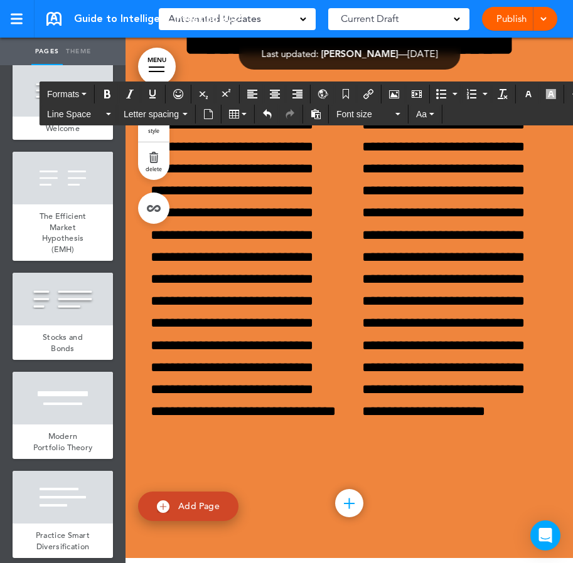
scroll to position [17218, 0]
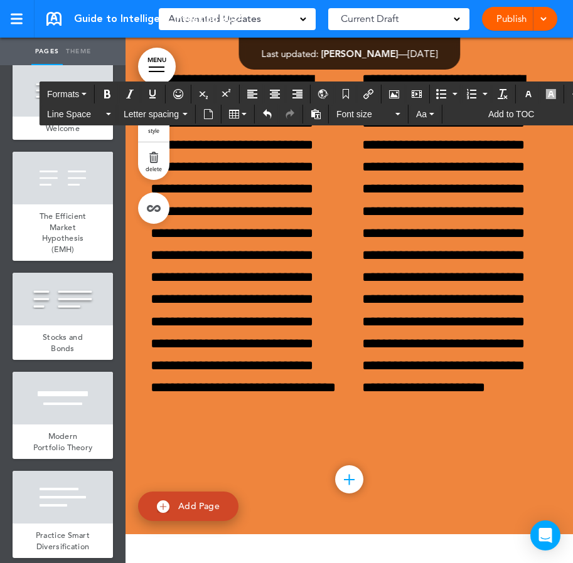
drag, startPoint x: 219, startPoint y: 416, endPoint x: 210, endPoint y: 169, distance: 247.3
click at [379, 117] on span "Font size" at bounding box center [364, 114] width 56 height 13
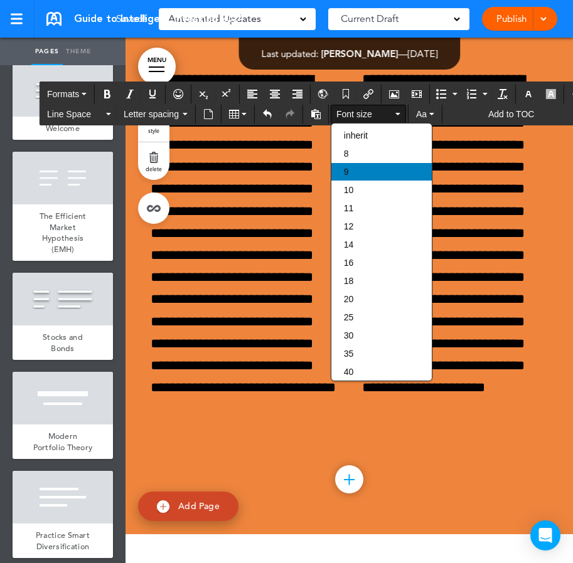
click at [366, 175] on div "9" at bounding box center [381, 172] width 100 height 18
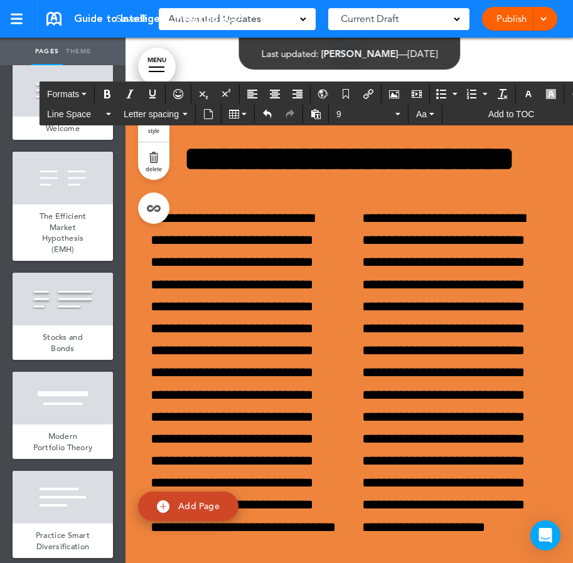
scroll to position [16894, 0]
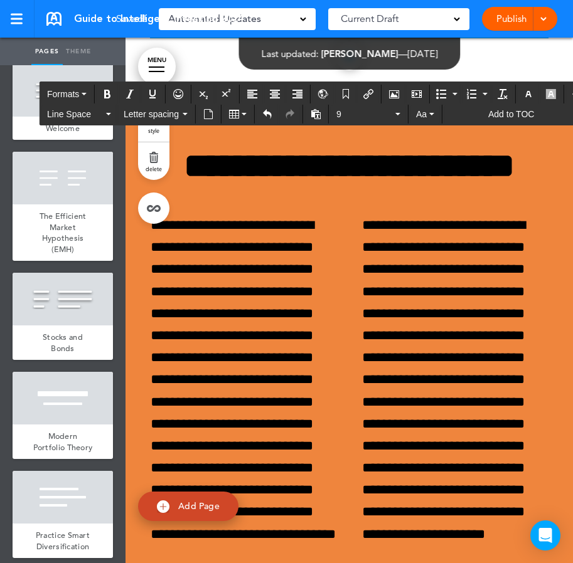
drag, startPoint x: 226, startPoint y: 485, endPoint x: 200, endPoint y: 136, distance: 349.9
click at [370, 110] on span "Font size" at bounding box center [364, 114] width 56 height 13
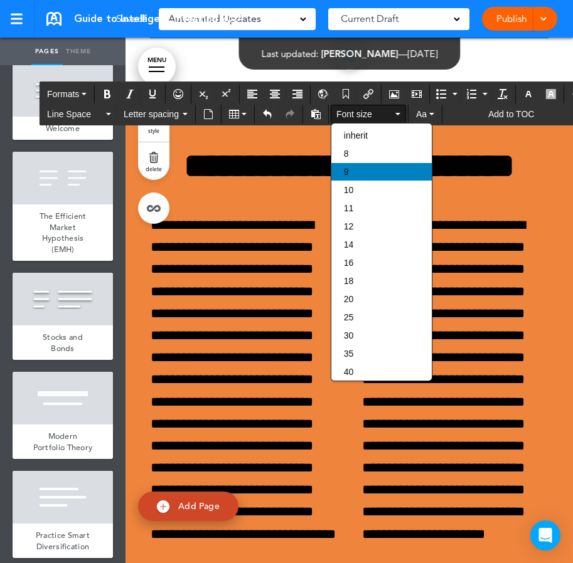
click at [365, 168] on div "9" at bounding box center [381, 172] width 100 height 18
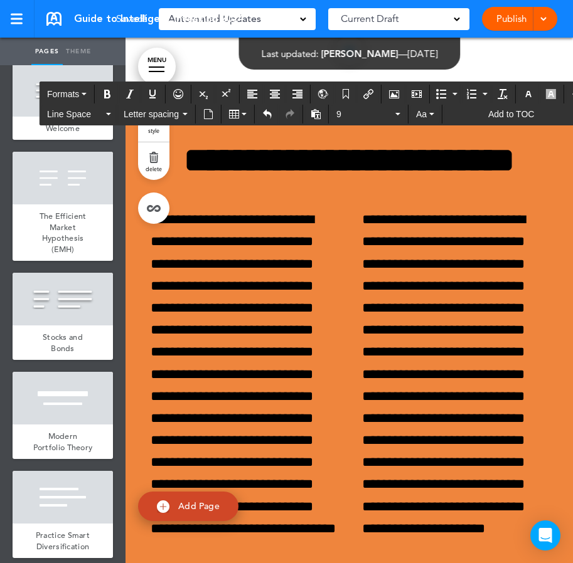
scroll to position [16581, 0]
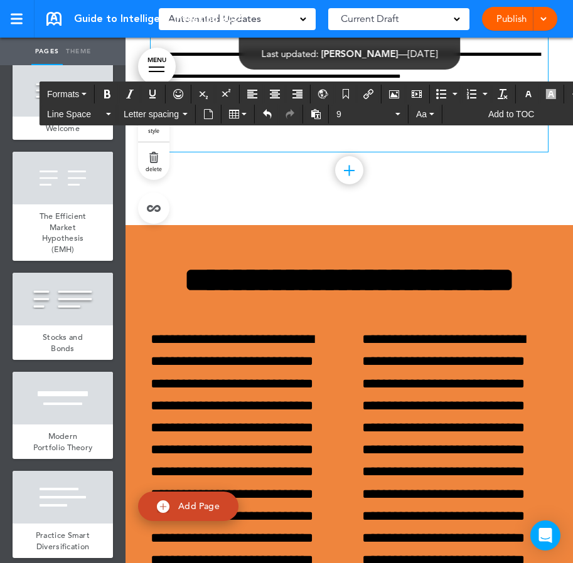
drag, startPoint x: 197, startPoint y: 443, endPoint x: 171, endPoint y: 140, distance: 304.2
click at [348, 110] on span "Font size" at bounding box center [364, 114] width 56 height 13
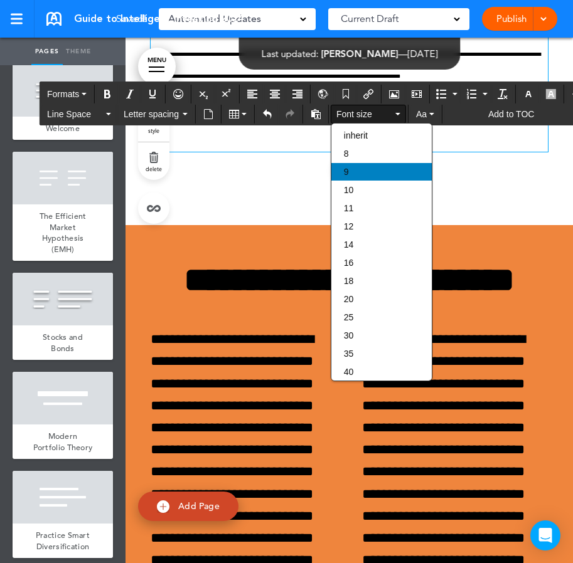
click at [359, 165] on div "9" at bounding box center [381, 172] width 100 height 18
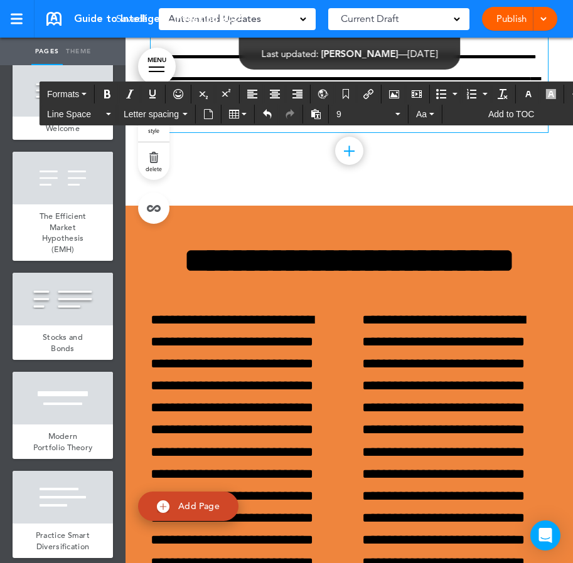
scroll to position [16379, 0]
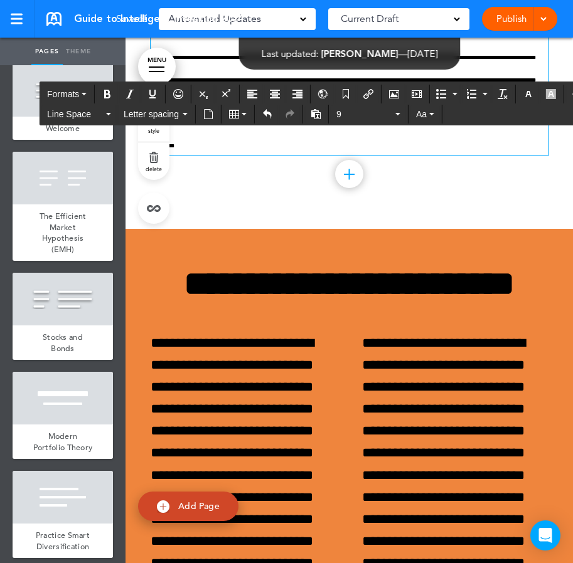
drag, startPoint x: 182, startPoint y: 342, endPoint x: 145, endPoint y: 339, distance: 37.1
click at [376, 115] on span "Font size" at bounding box center [364, 114] width 56 height 13
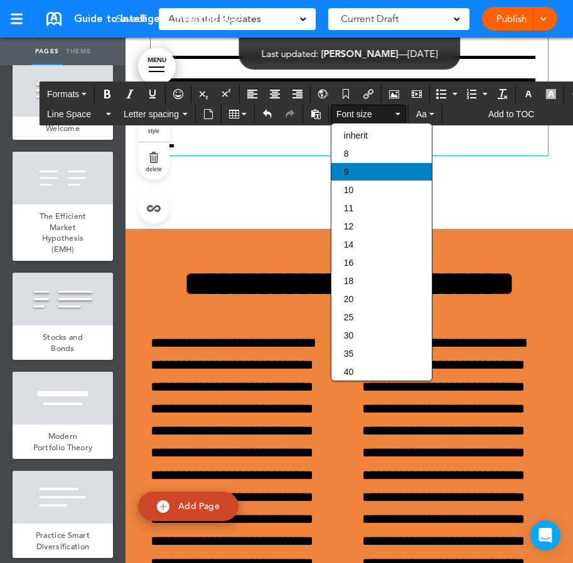
click at [375, 175] on div "9" at bounding box center [381, 172] width 100 height 18
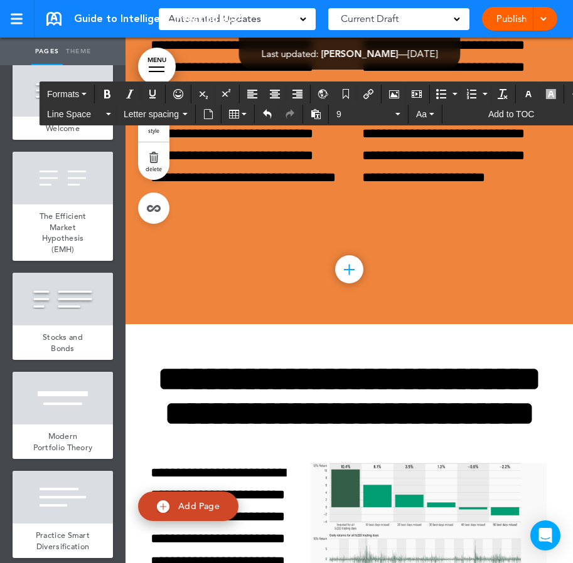
scroll to position [16906, 0]
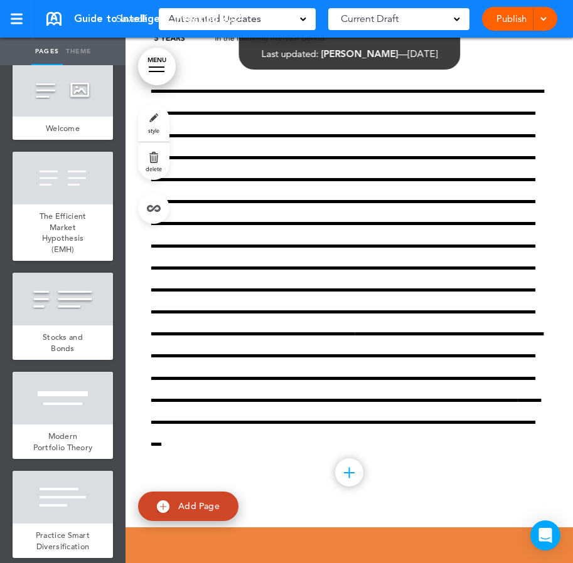
scroll to position [16079, 0]
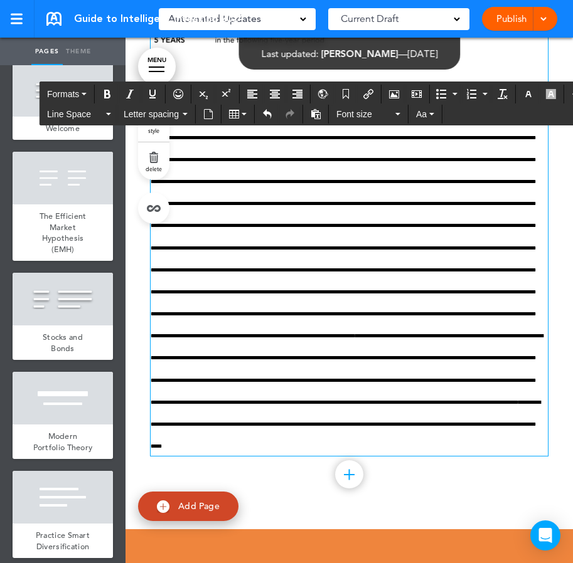
drag, startPoint x: 290, startPoint y: 358, endPoint x: 144, endPoint y: 257, distance: 177.7
click at [144, 257] on div "**********" at bounding box center [349, 52] width 422 height 954
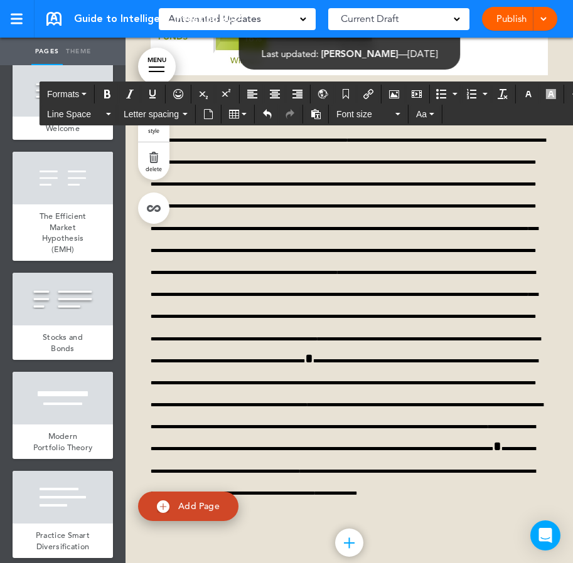
scroll to position [15049, 0]
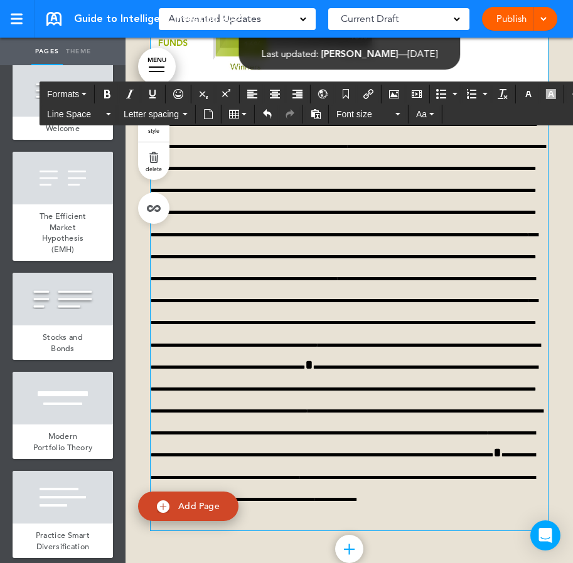
drag, startPoint x: 378, startPoint y: 373, endPoint x: 153, endPoint y: 254, distance: 254.5
click at [153, 254] on div "**********" at bounding box center [349, 65] width 397 height 931
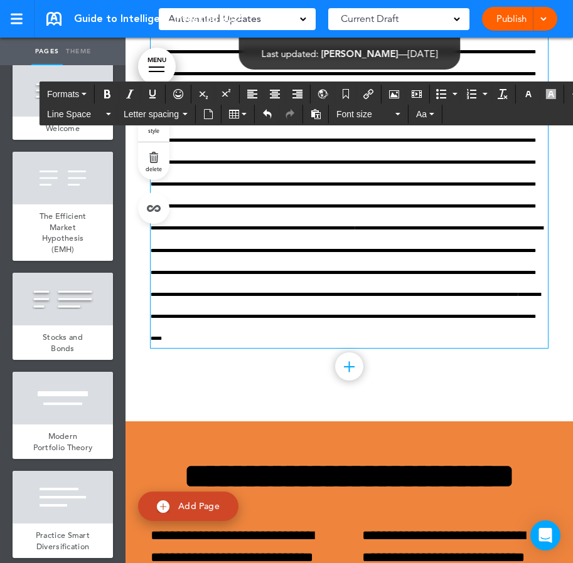
scroll to position [16167, 0]
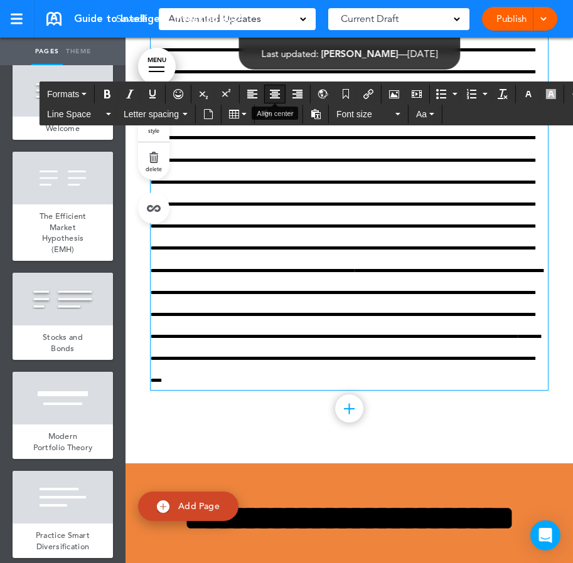
click at [275, 91] on icon "Align center" at bounding box center [275, 94] width 10 height 10
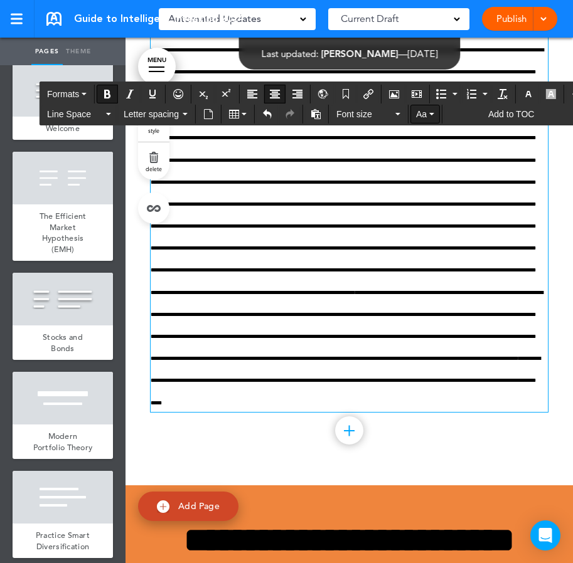
click at [427, 112] on button "Aa" at bounding box center [425, 114] width 28 height 18
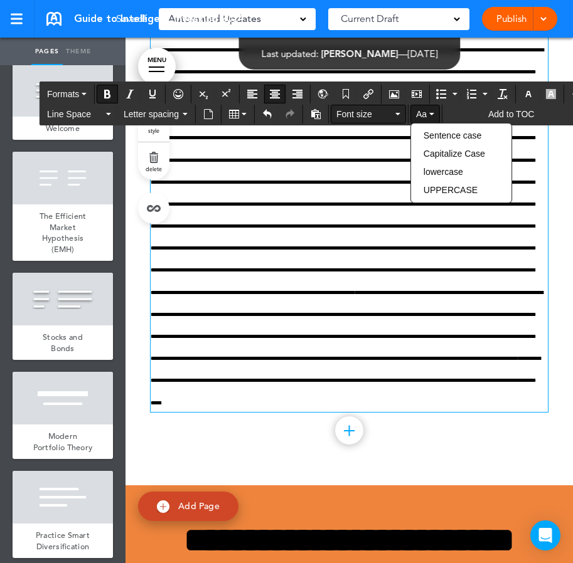
click at [401, 116] on button "Font size" at bounding box center [368, 114] width 74 height 18
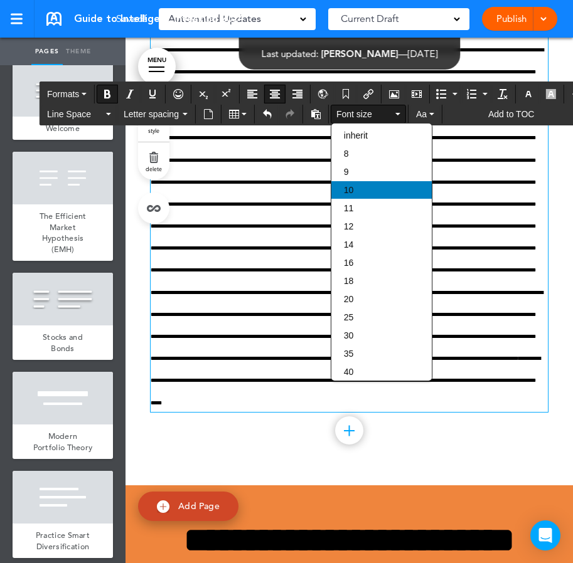
click at [371, 192] on div "10" at bounding box center [381, 190] width 100 height 18
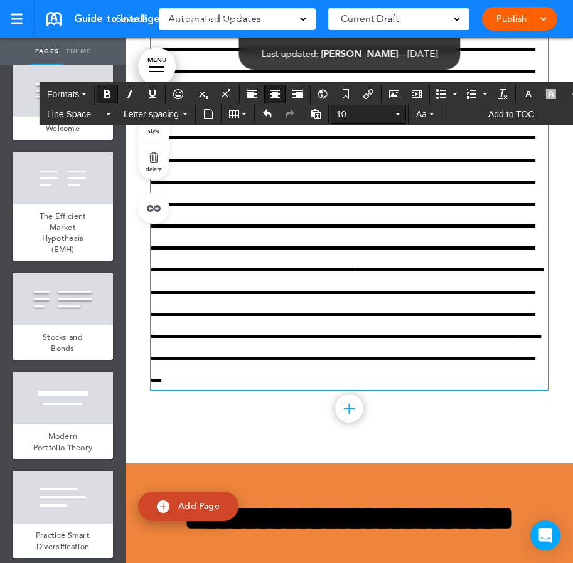
click at [366, 116] on span "10" at bounding box center [364, 114] width 56 height 13
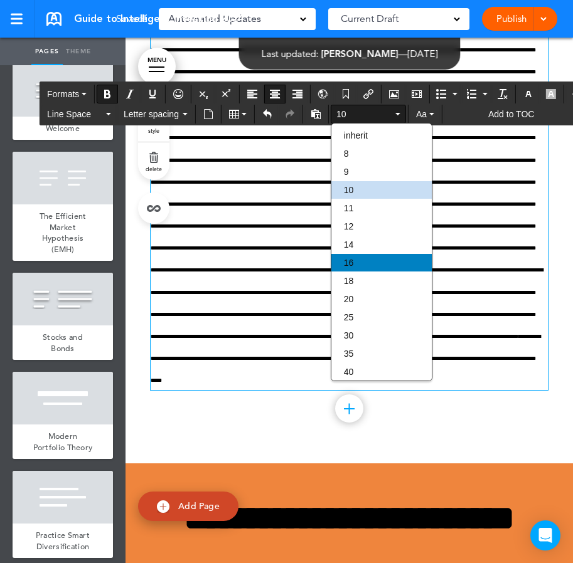
click at [365, 269] on div "16" at bounding box center [381, 263] width 100 height 18
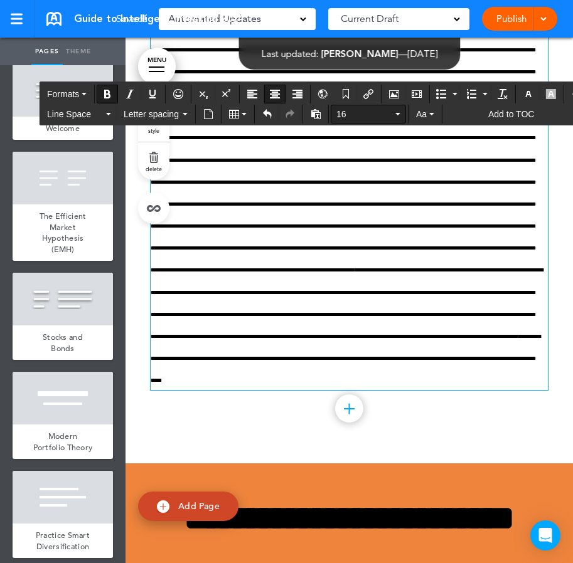
click at [364, 120] on span "16" at bounding box center [364, 114] width 56 height 13
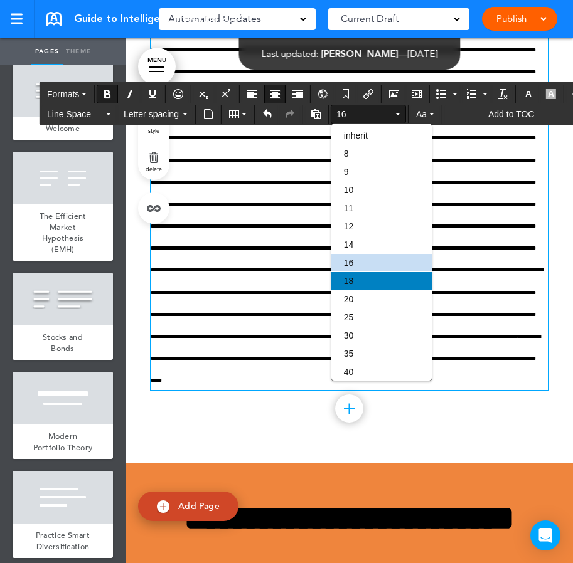
click at [354, 290] on div "18" at bounding box center [381, 281] width 100 height 18
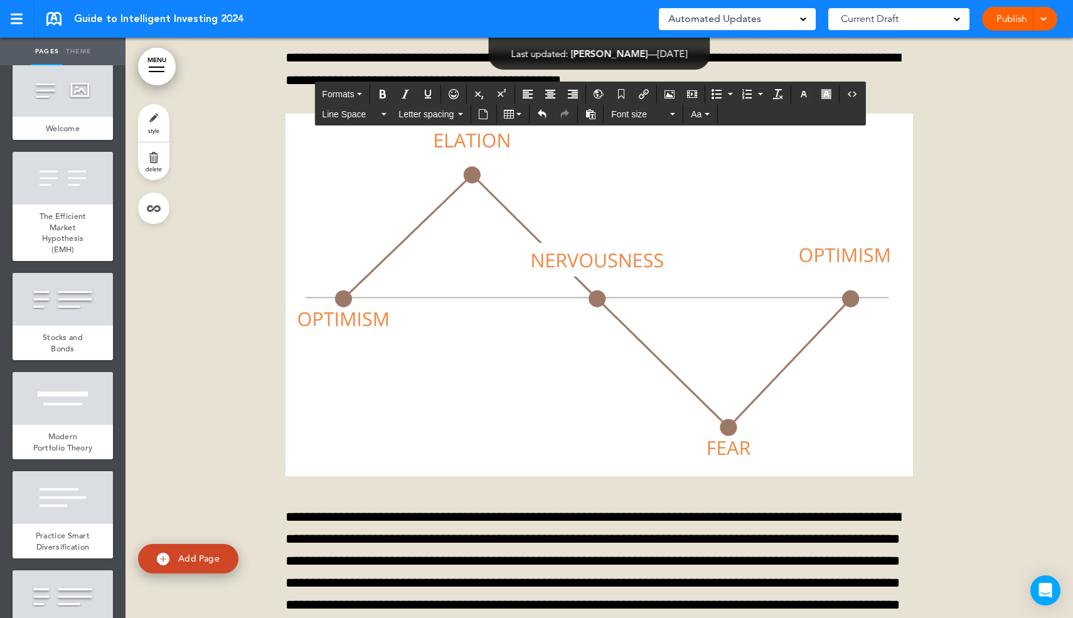
scroll to position [16184, 0]
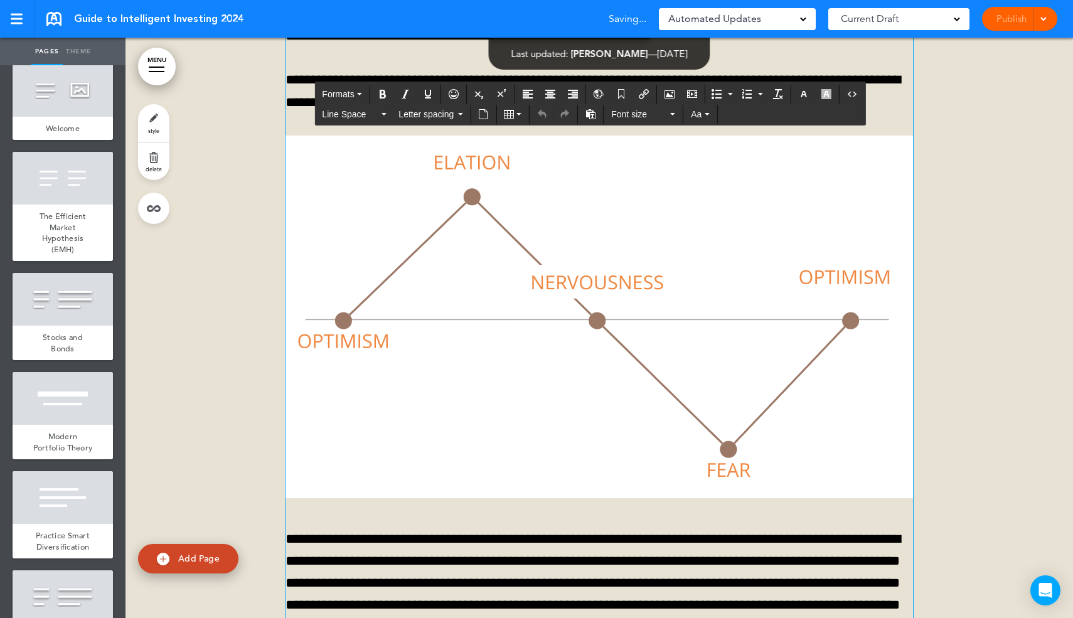
click at [536, 349] on img at bounding box center [598, 317] width 627 height 363
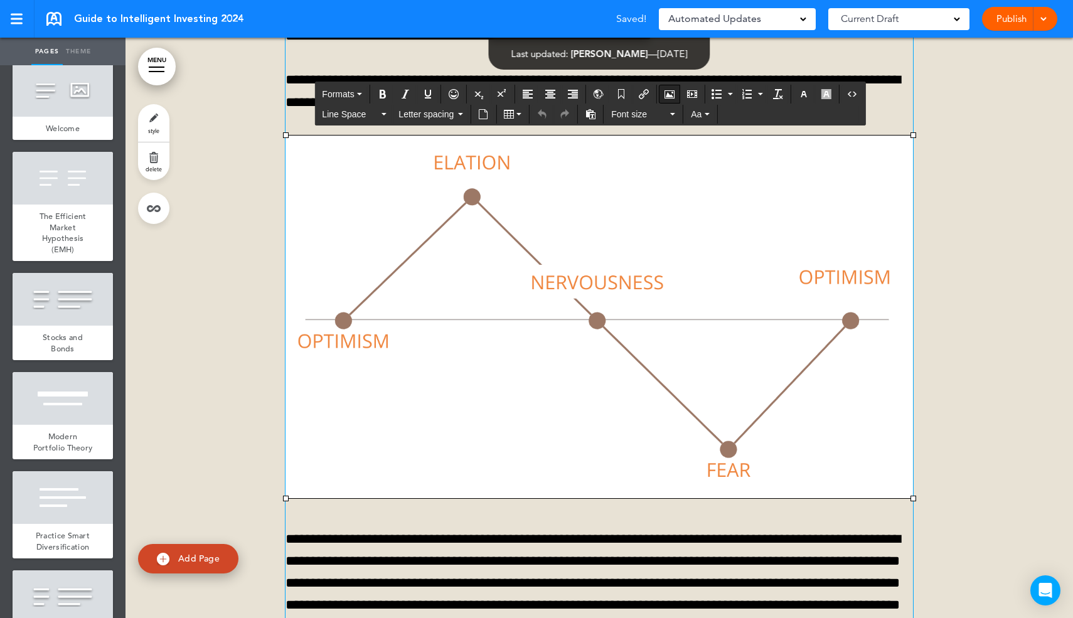
click at [674, 92] on icon "Airmason image" at bounding box center [669, 94] width 10 height 10
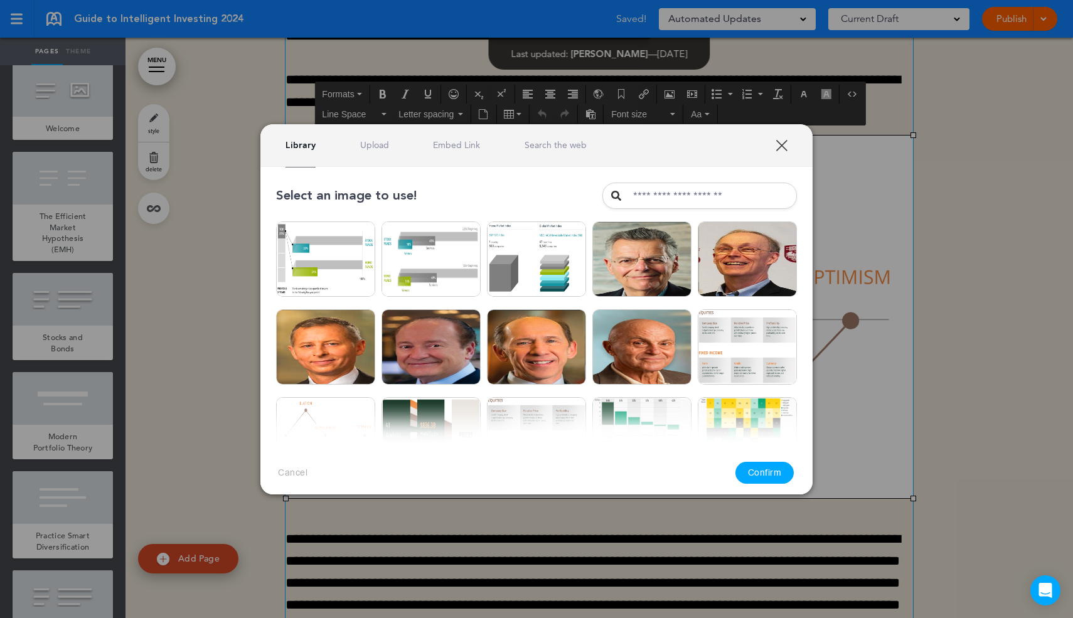
click at [346, 149] on div "Library Upload Embed Link Search the web" at bounding box center [435, 145] width 301 height 12
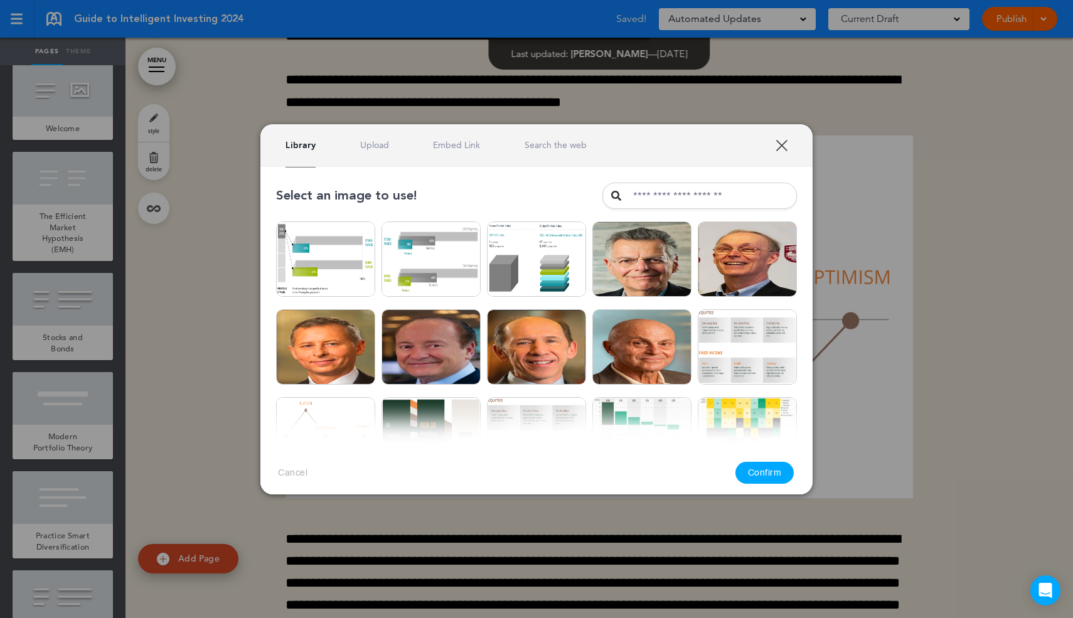
click at [374, 149] on link "Upload" at bounding box center [374, 145] width 29 height 12
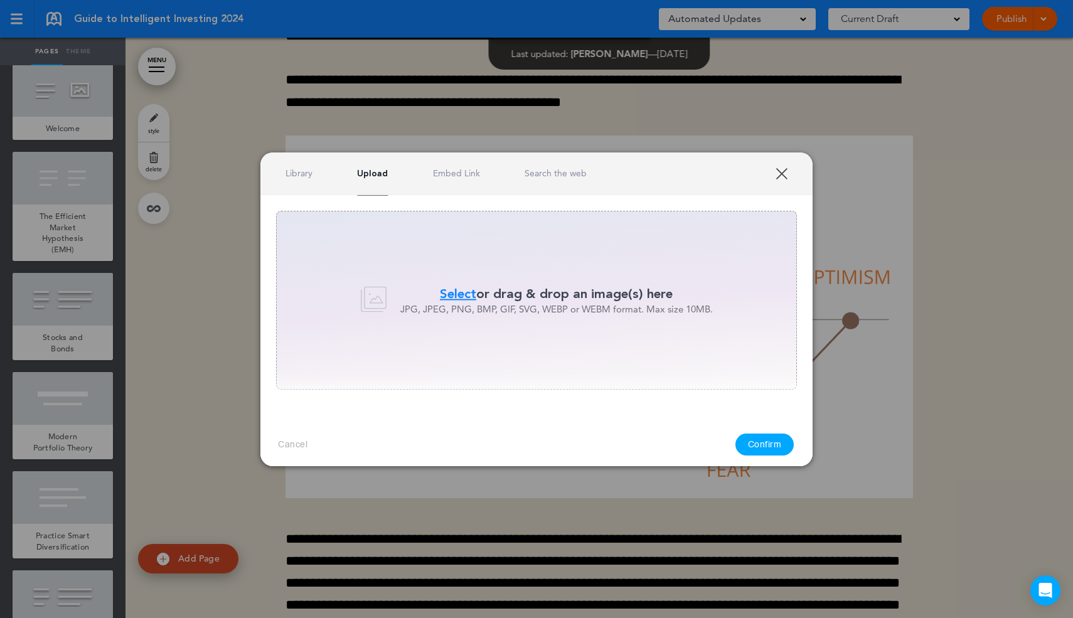
click at [462, 289] on span "Select" at bounding box center [458, 294] width 36 height 18
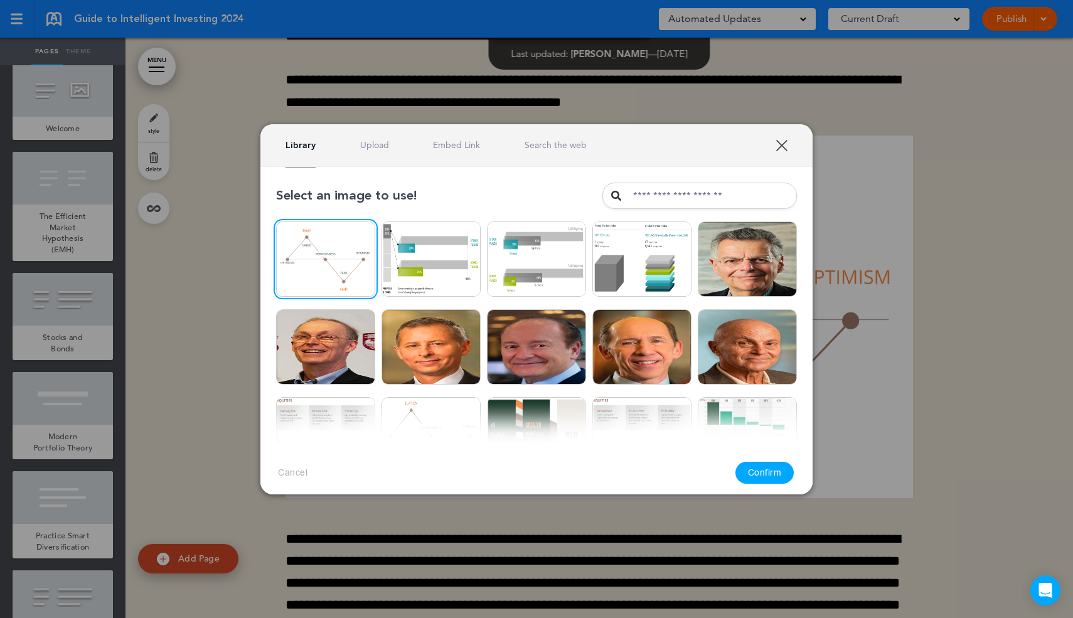
click at [757, 471] on button "Confirm" at bounding box center [764, 473] width 59 height 22
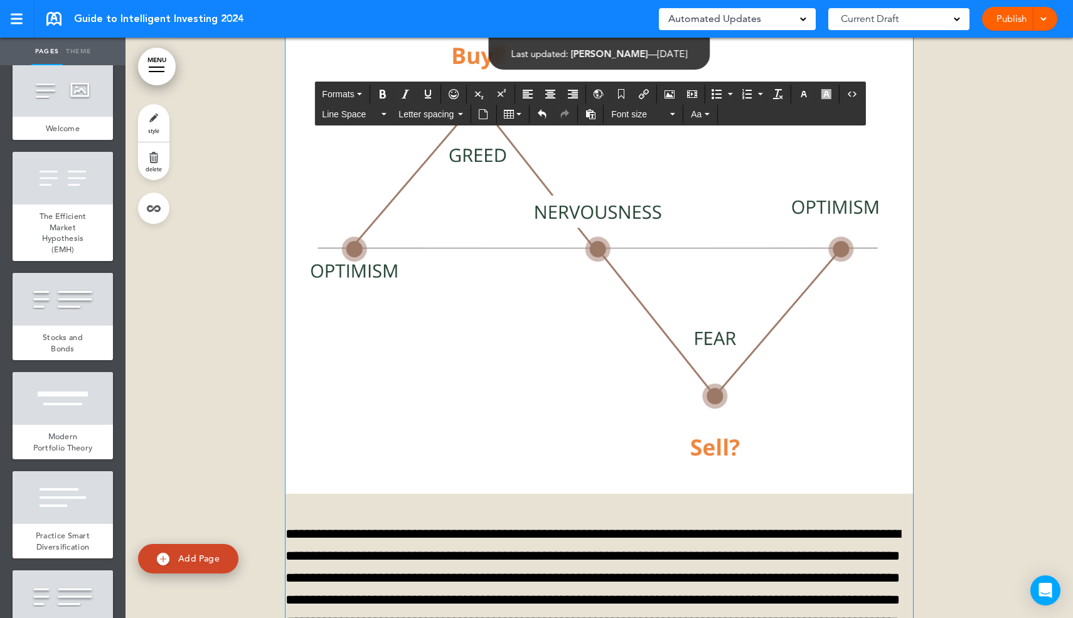
scroll to position [16387, 0]
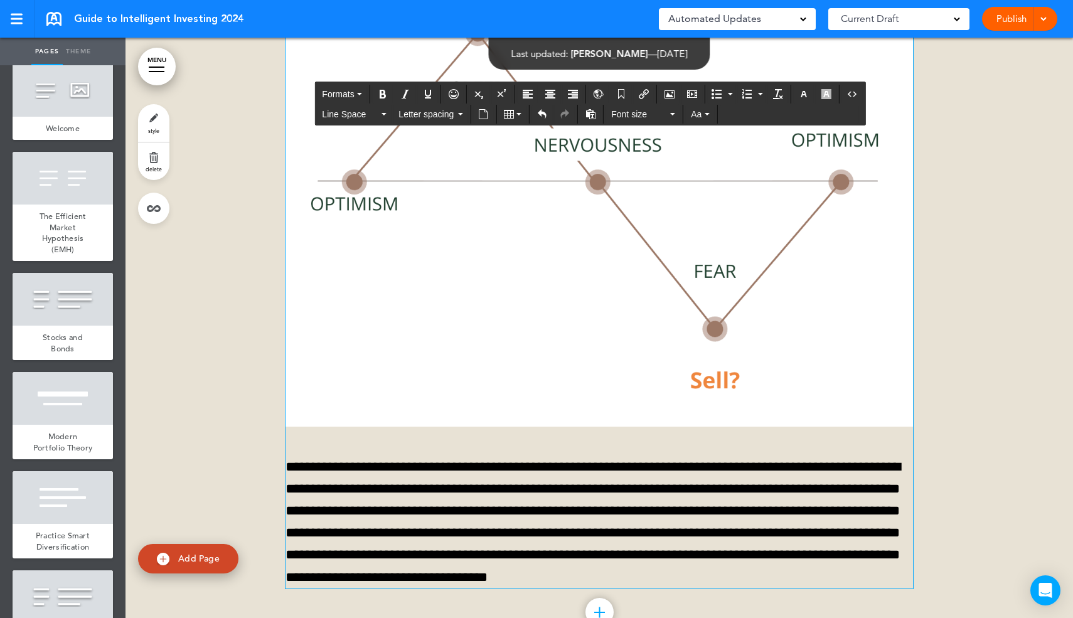
click at [881, 427] on img at bounding box center [598, 180] width 627 height 494
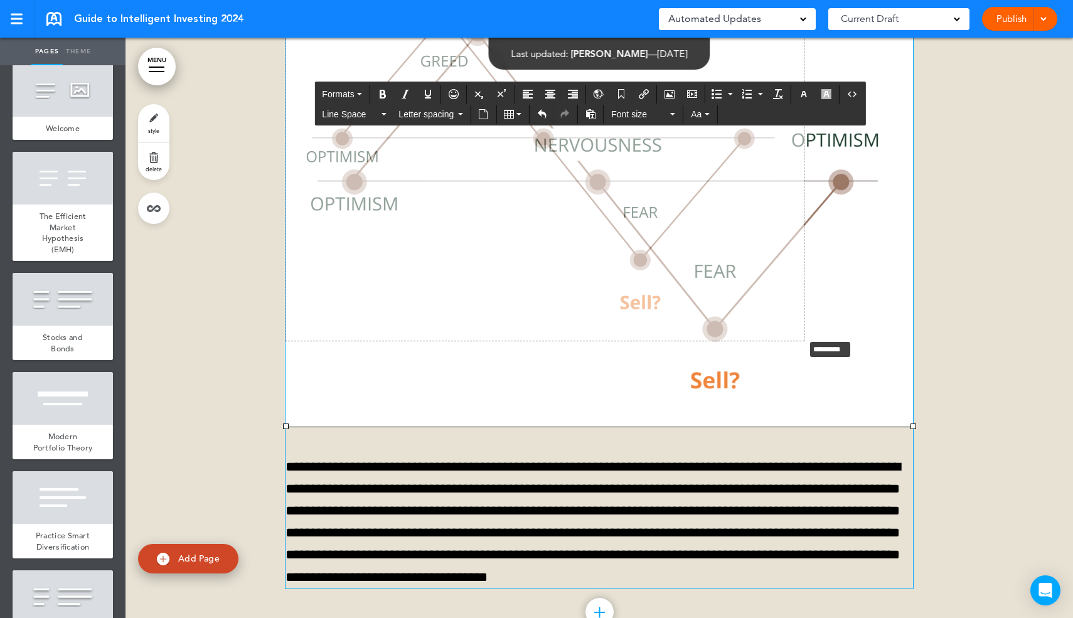
drag, startPoint x: 914, startPoint y: 529, endPoint x: 801, endPoint y: 439, distance: 144.6
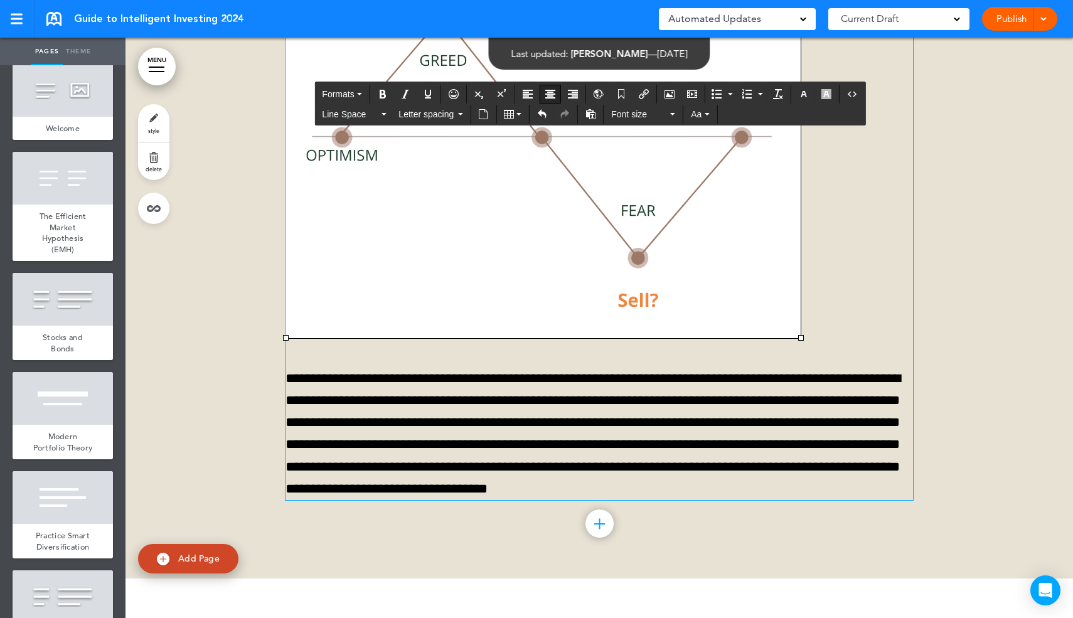
click at [555, 85] on div "Align center" at bounding box center [550, 94] width 21 height 19
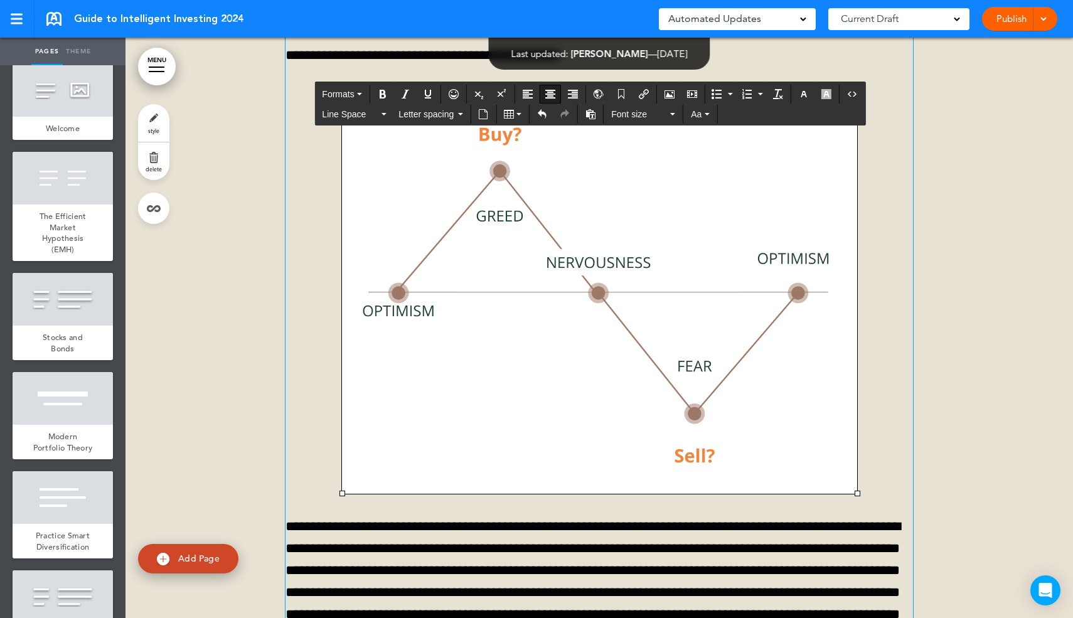
scroll to position [16228, 0]
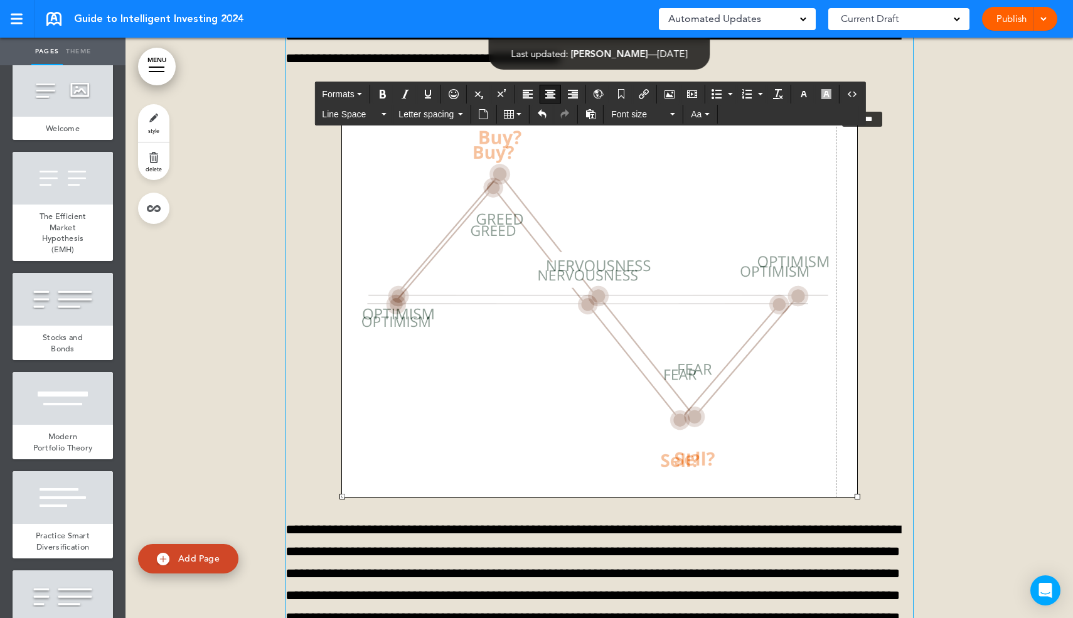
drag, startPoint x: 859, startPoint y: 196, endPoint x: 821, endPoint y: 228, distance: 49.5
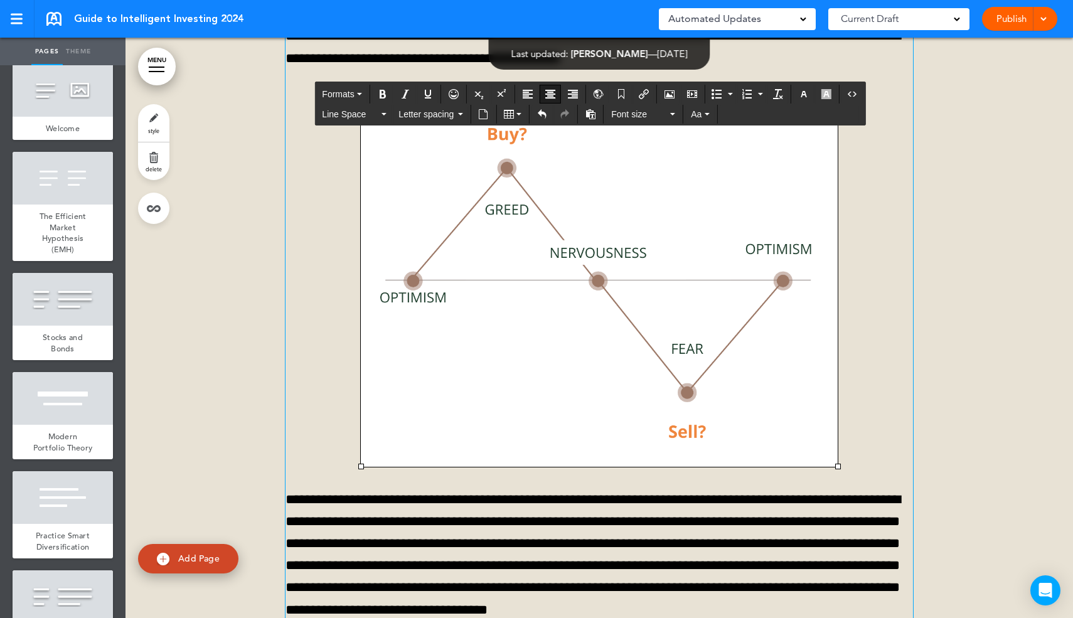
click at [955, 299] on div at bounding box center [598, 272] width 947 height 853
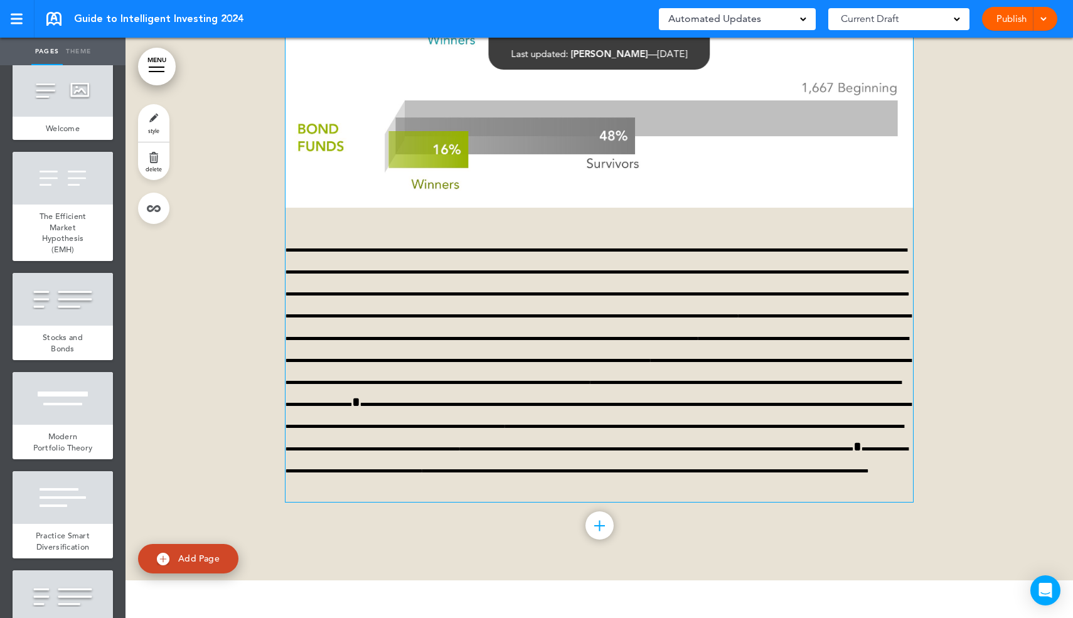
scroll to position [13308, 0]
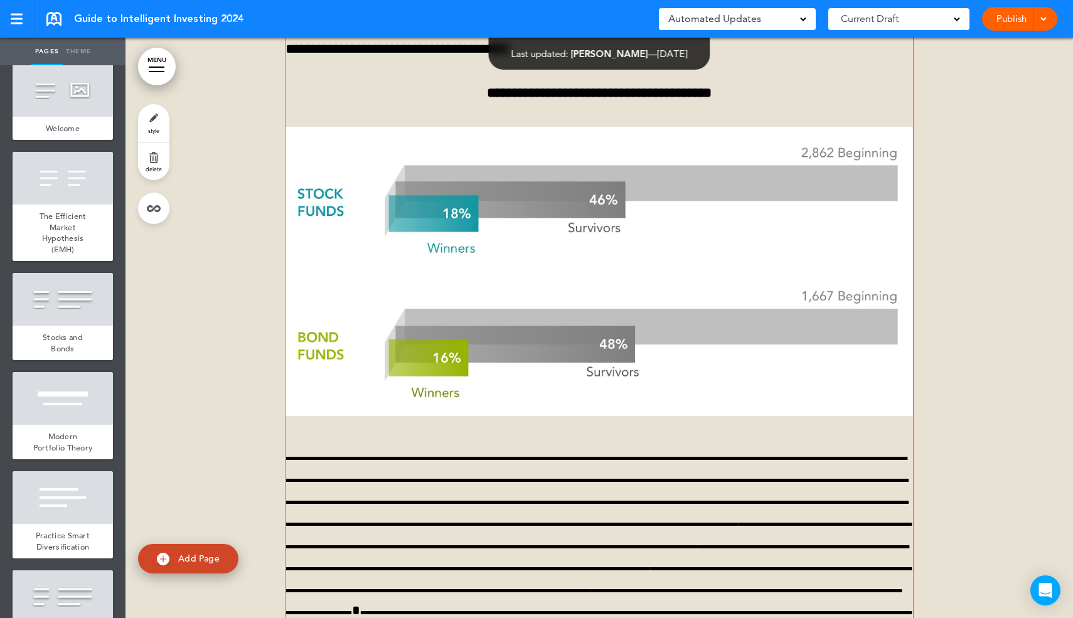
click at [974, 16] on span at bounding box center [1043, 18] width 8 height 8
click at [974, 82] on li "Preview Draft" at bounding box center [1001, 75] width 112 height 28
click at [55, 19] on link at bounding box center [53, 19] width 15 height 14
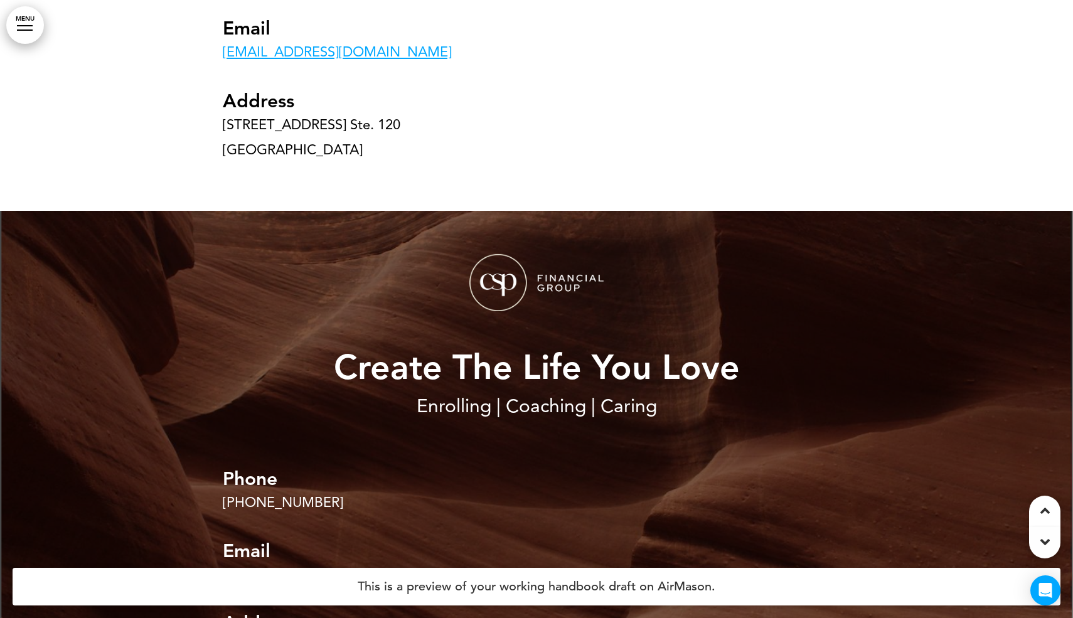
scroll to position [20132, 0]
